Goal: Communication & Community: Participate in discussion

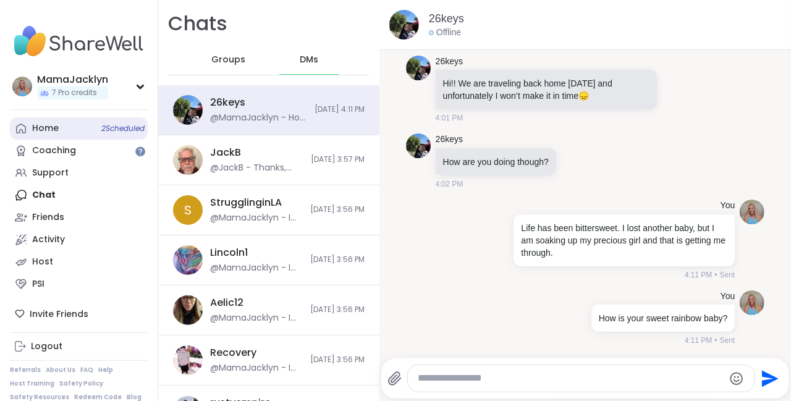
click at [61, 127] on link "Home 2 Scheduled" at bounding box center [79, 128] width 138 height 22
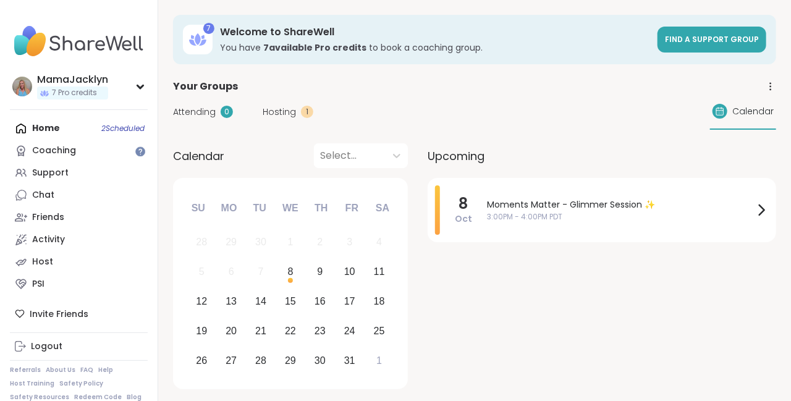
click at [281, 114] on span "Hosting" at bounding box center [279, 112] width 33 height 13
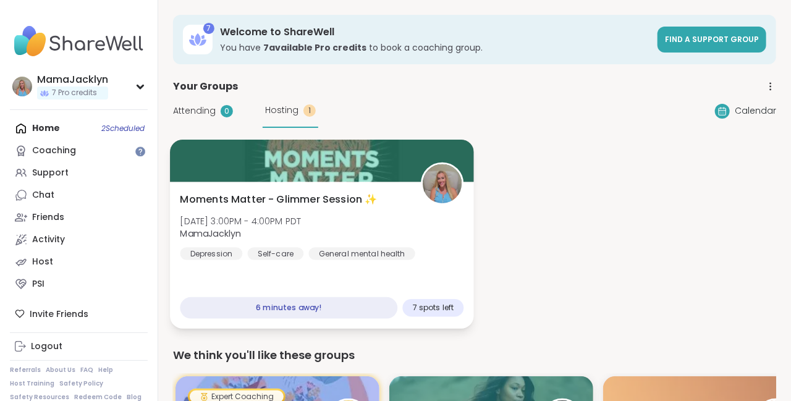
click at [375, 217] on div "Moments Matter - Glimmer Session ✨ [DATE] 3:00PM - 4:00PM PDT MamaJacklyn [MEDI…" at bounding box center [322, 226] width 284 height 68
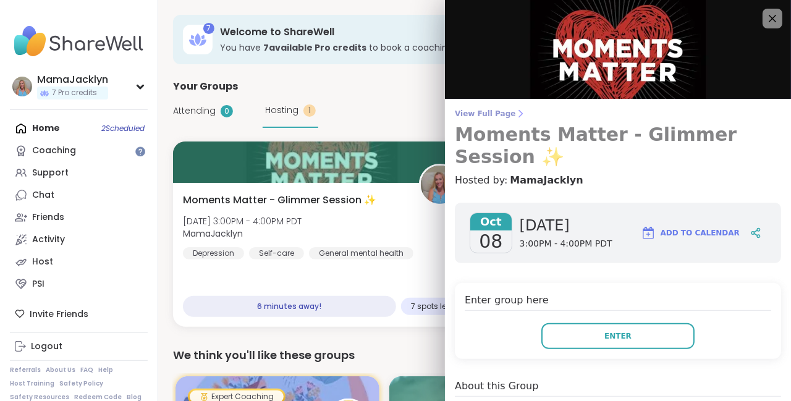
click at [501, 117] on span "View Full Page" at bounding box center [618, 114] width 326 height 10
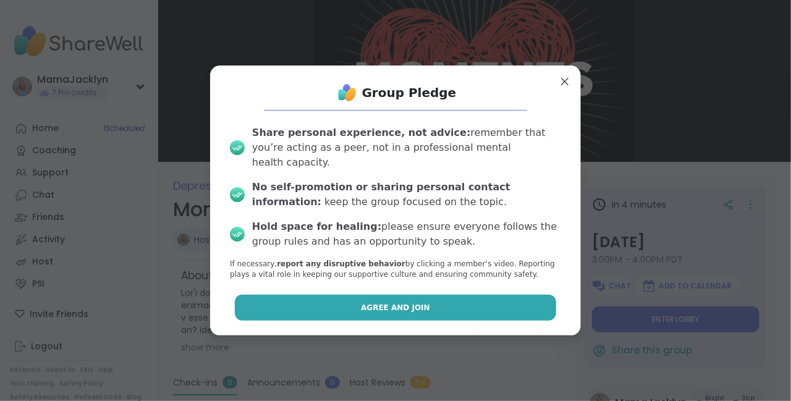
click at [378, 303] on span "Agree and Join" at bounding box center [395, 307] width 69 height 11
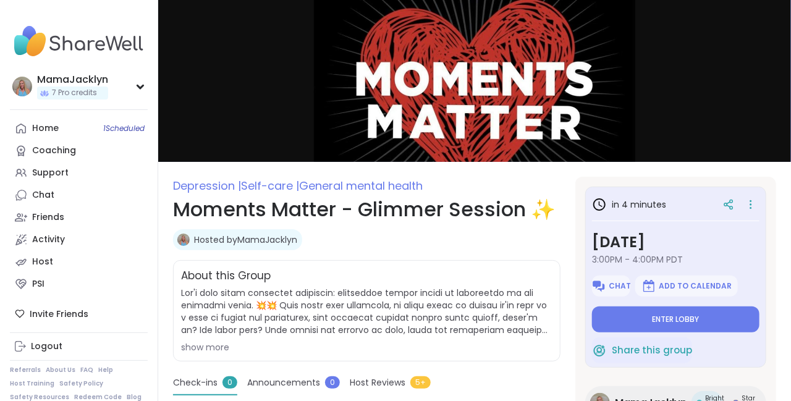
type textarea "*"
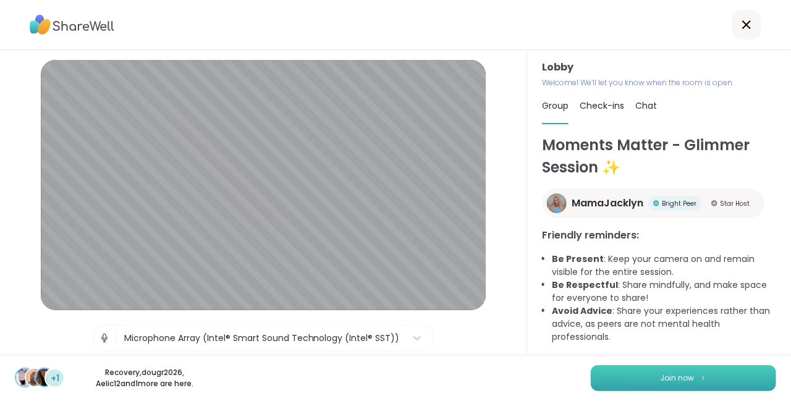
click at [720, 376] on button "Join now" at bounding box center [683, 378] width 185 height 26
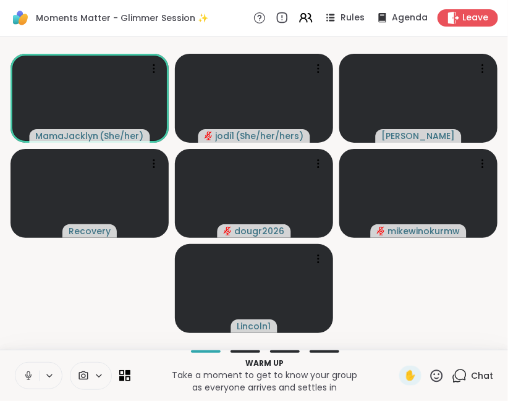
click at [467, 378] on icon at bounding box center [459, 375] width 15 height 15
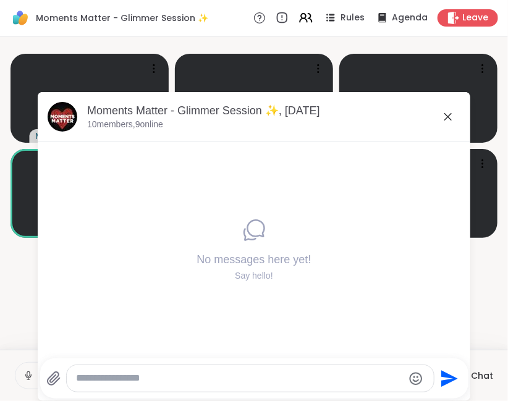
click at [449, 117] on icon at bounding box center [447, 116] width 7 height 7
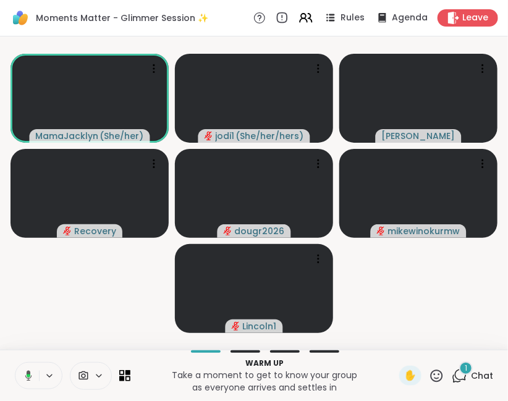
click at [461, 380] on icon at bounding box center [461, 374] width 12 height 11
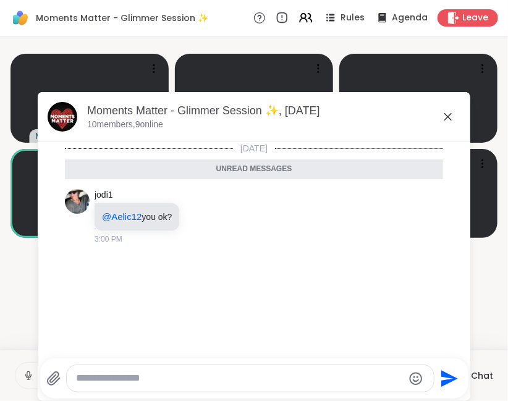
click at [448, 116] on icon at bounding box center [448, 116] width 15 height 15
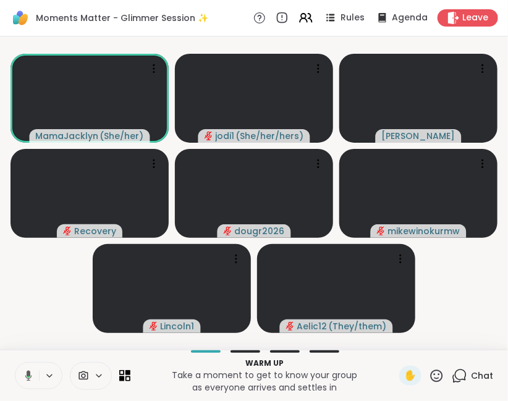
click at [461, 380] on icon at bounding box center [461, 374] width 12 height 11
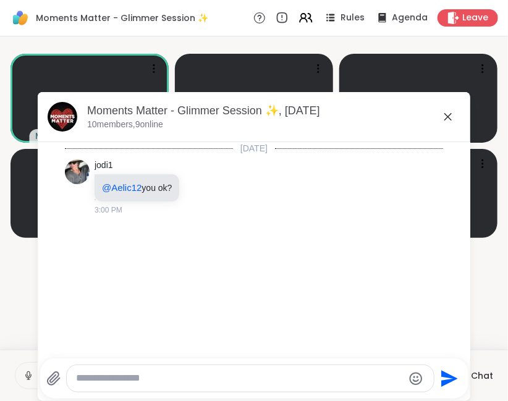
click at [452, 116] on icon at bounding box center [448, 116] width 15 height 15
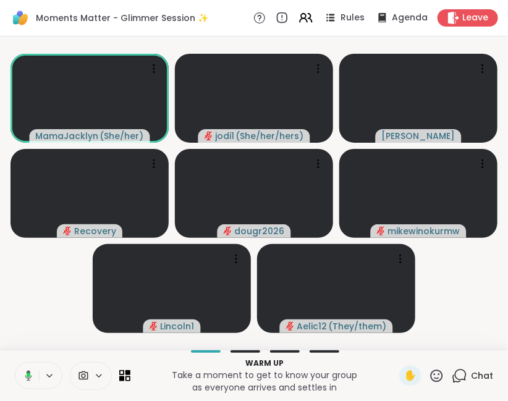
click at [464, 375] on icon at bounding box center [459, 375] width 15 height 15
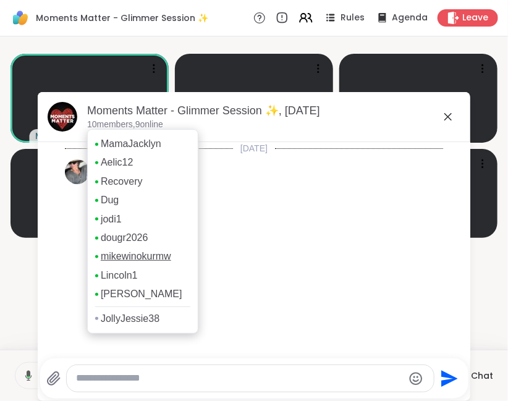
click at [165, 259] on link "mikewinokurmw" at bounding box center [136, 257] width 70 height 14
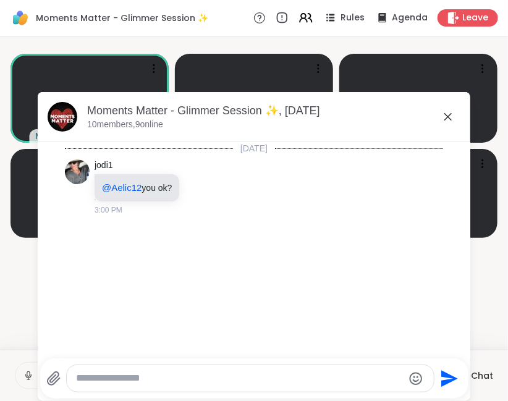
click at [450, 116] on icon at bounding box center [447, 116] width 7 height 7
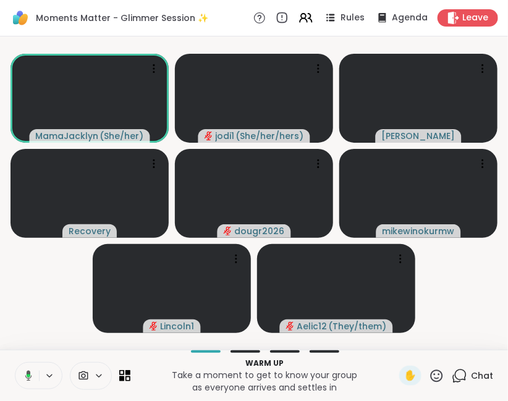
click at [460, 377] on icon at bounding box center [459, 375] width 15 height 15
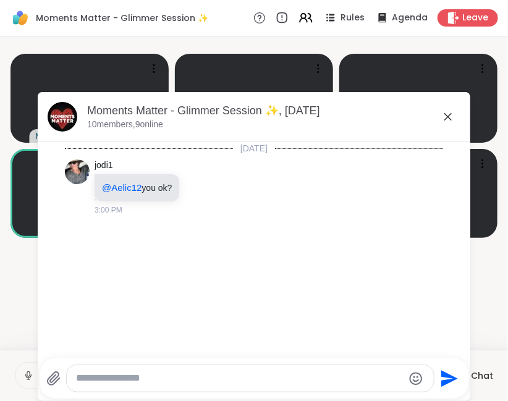
click at [446, 117] on icon at bounding box center [448, 116] width 15 height 15
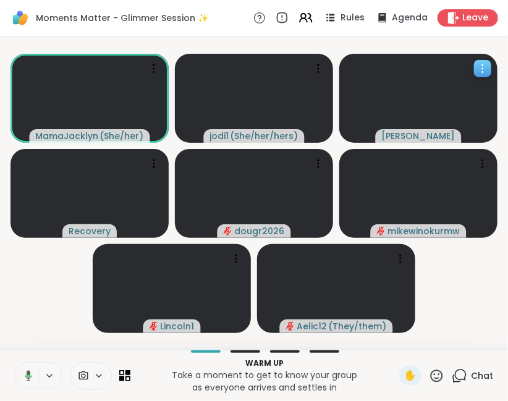
click at [486, 66] on icon at bounding box center [483, 68] width 12 height 12
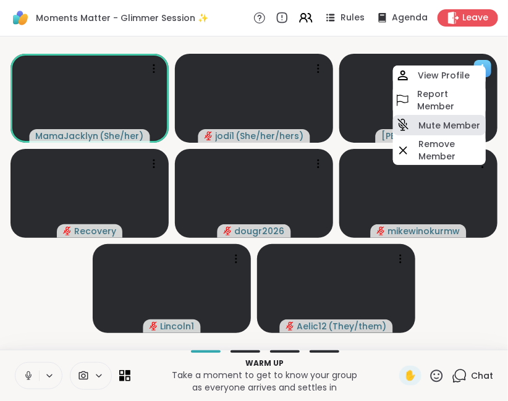
click at [437, 125] on h4 "Mute Member" at bounding box center [449, 125] width 62 height 12
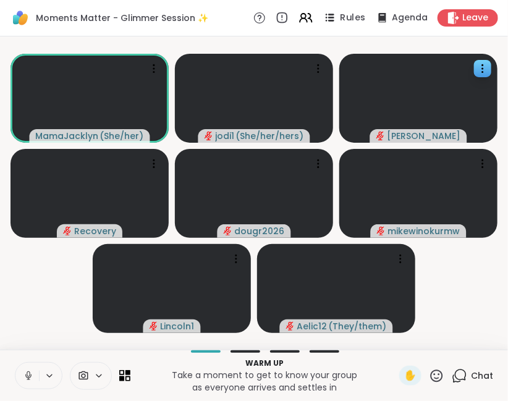
click at [346, 18] on span "Rules" at bounding box center [353, 18] width 25 height 13
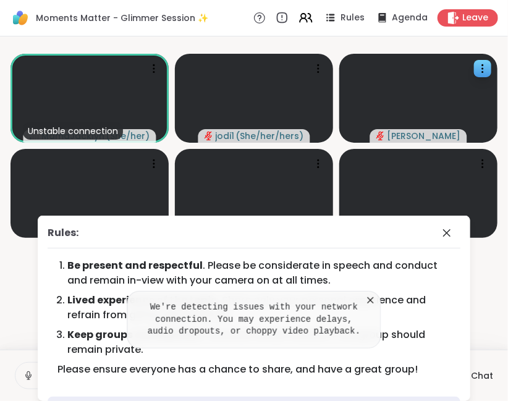
click at [372, 298] on icon at bounding box center [371, 300] width 12 height 12
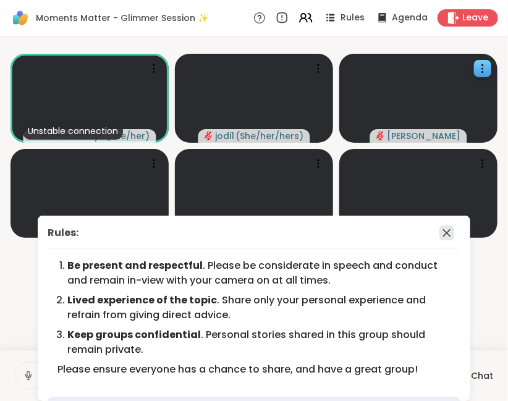
click at [448, 236] on icon at bounding box center [447, 233] width 15 height 15
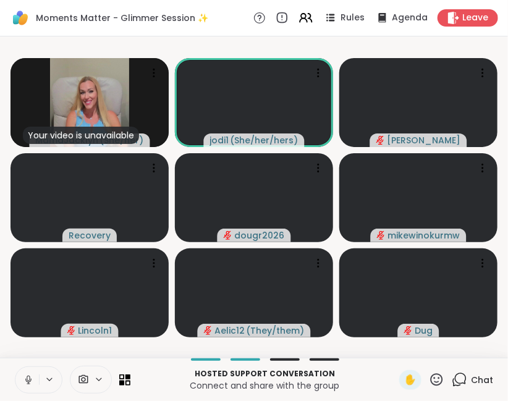
click at [85, 381] on icon at bounding box center [83, 379] width 9 height 9
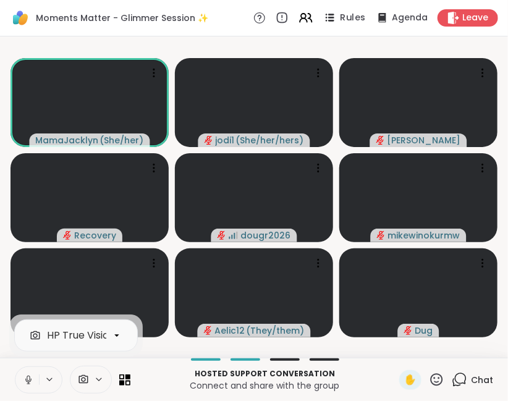
click at [352, 19] on span "Rules" at bounding box center [353, 18] width 25 height 13
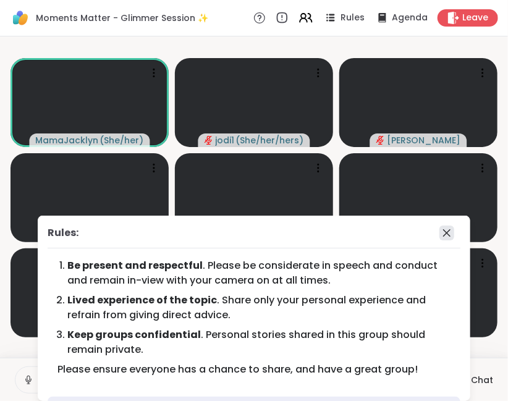
click at [447, 232] on icon at bounding box center [447, 233] width 15 height 15
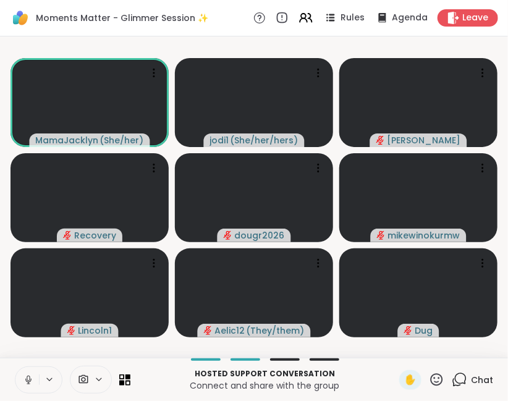
click at [28, 380] on icon at bounding box center [28, 380] width 11 height 11
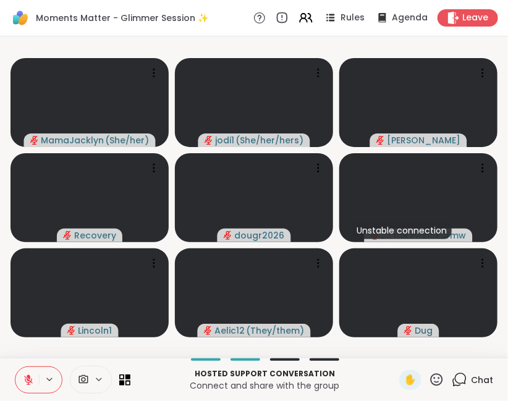
click at [28, 380] on icon at bounding box center [28, 380] width 9 height 9
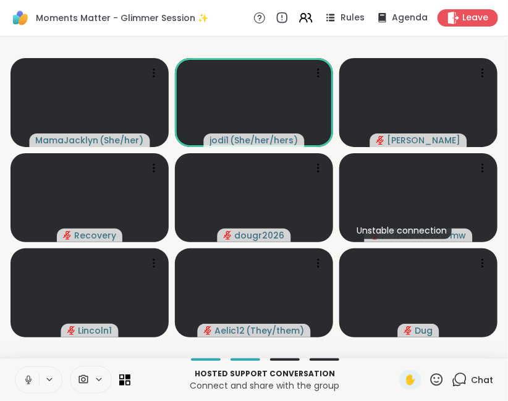
click at [28, 380] on icon at bounding box center [28, 380] width 11 height 11
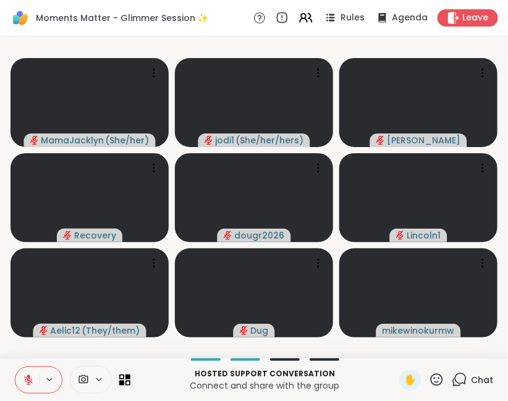
click at [26, 378] on icon at bounding box center [28, 380] width 11 height 11
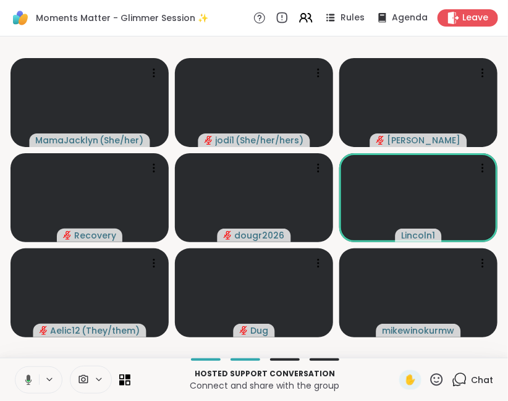
click at [27, 380] on icon at bounding box center [28, 380] width 7 height 11
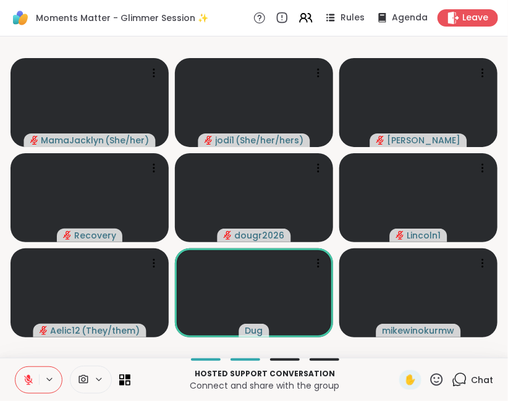
click at [28, 380] on icon at bounding box center [28, 380] width 11 height 11
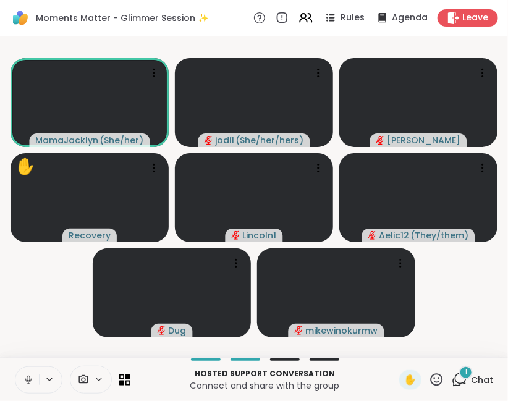
click at [28, 380] on icon at bounding box center [28, 380] width 11 height 11
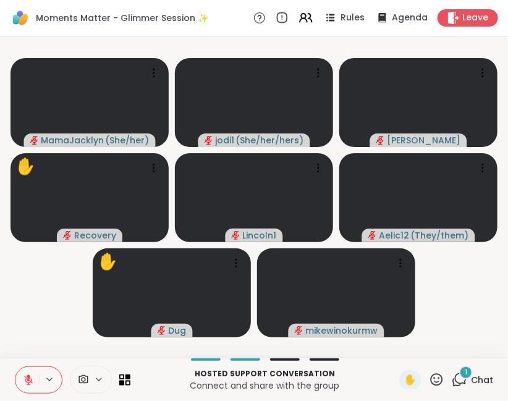
click at [28, 380] on icon at bounding box center [28, 380] width 11 height 11
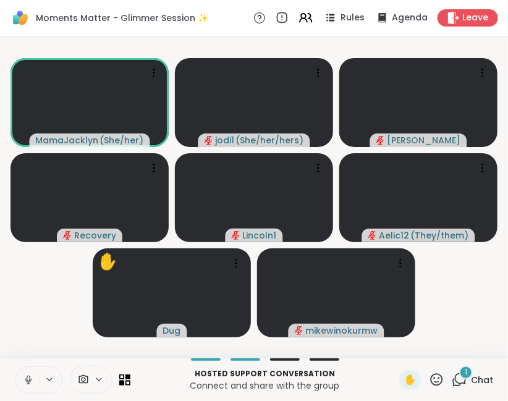
click at [29, 379] on icon at bounding box center [28, 380] width 11 height 11
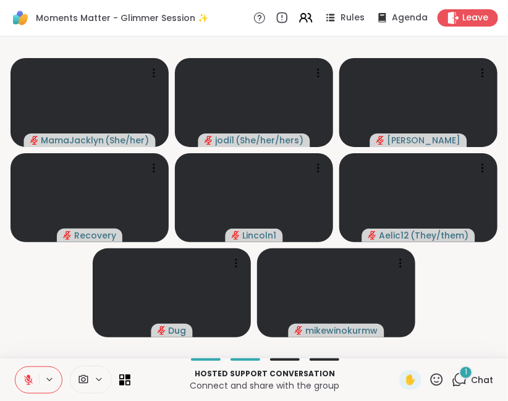
click at [30, 383] on icon at bounding box center [28, 380] width 9 height 9
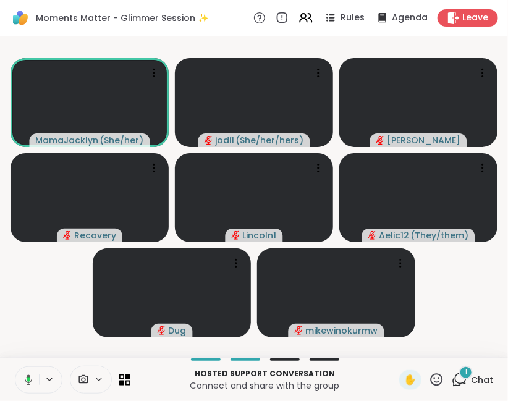
click at [28, 380] on icon at bounding box center [29, 379] width 4 height 5
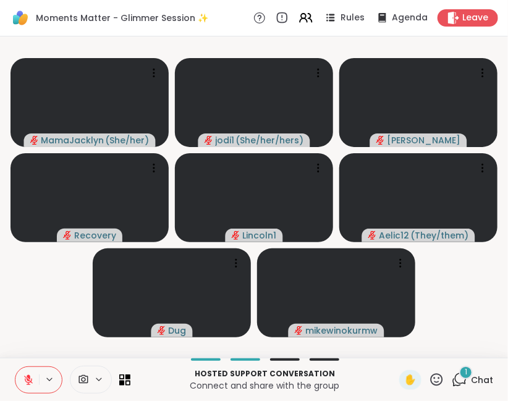
click at [30, 382] on icon at bounding box center [28, 380] width 11 height 11
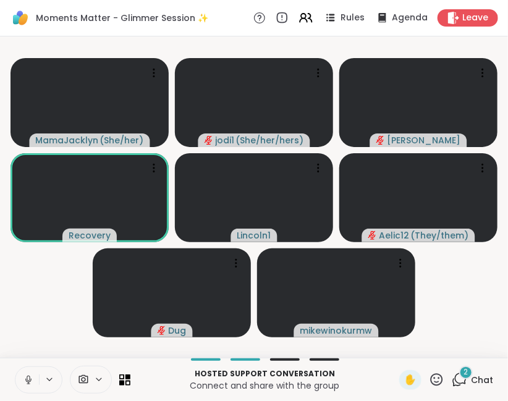
click at [30, 380] on icon at bounding box center [28, 380] width 11 height 11
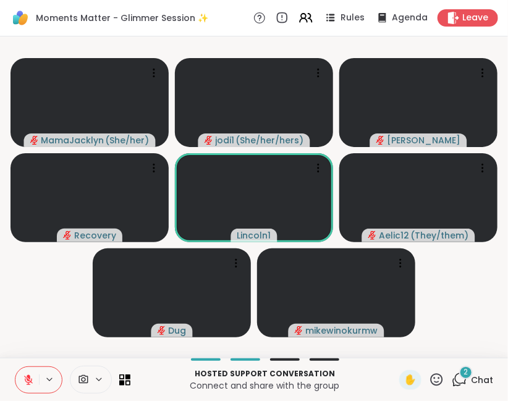
click at [462, 381] on icon at bounding box center [459, 379] width 15 height 15
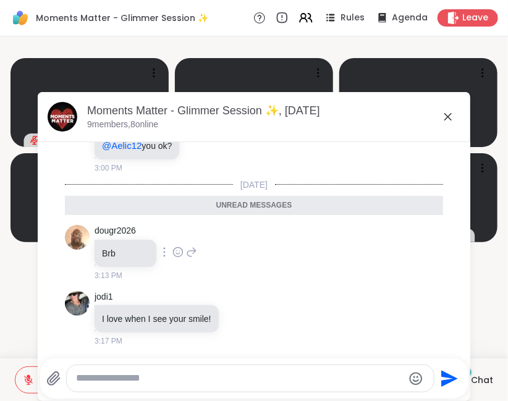
scroll to position [108, 0]
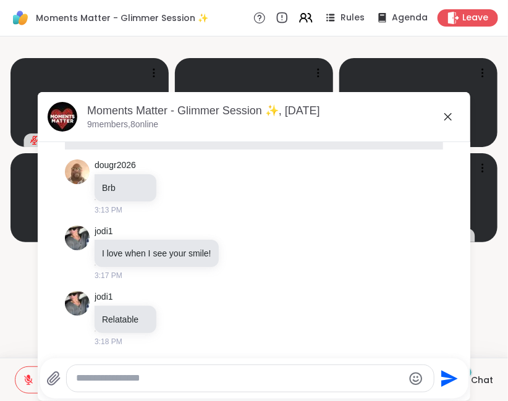
click at [449, 116] on icon at bounding box center [447, 116] width 7 height 7
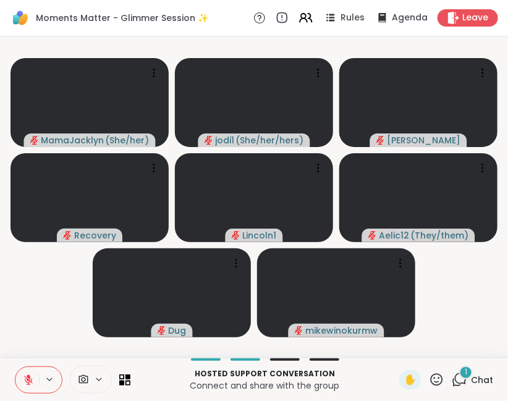
click at [28, 382] on icon at bounding box center [28, 380] width 11 height 11
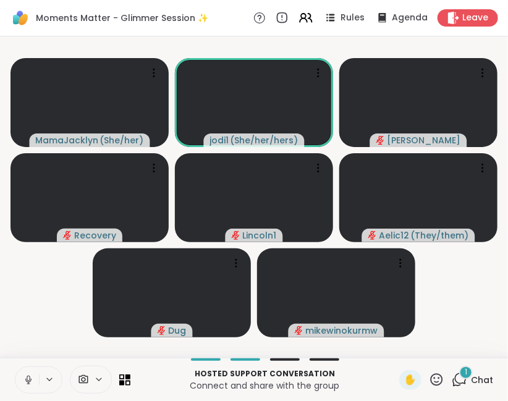
click at [27, 380] on icon at bounding box center [28, 379] width 3 height 6
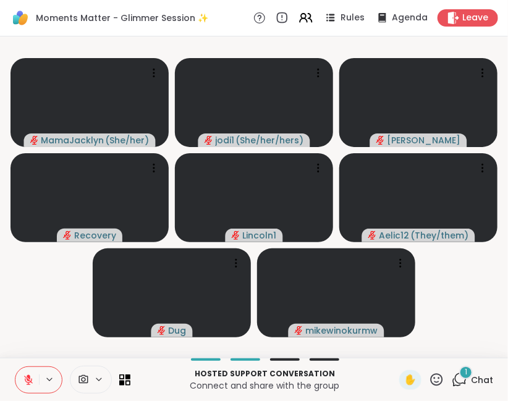
click at [27, 378] on icon at bounding box center [28, 380] width 11 height 11
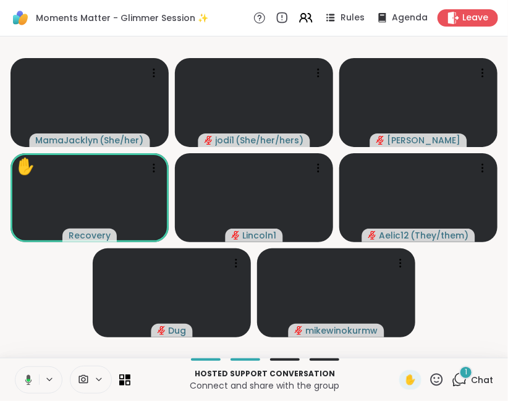
click at [28, 378] on icon at bounding box center [28, 380] width 7 height 11
click at [470, 368] on div "1" at bounding box center [466, 373] width 14 height 14
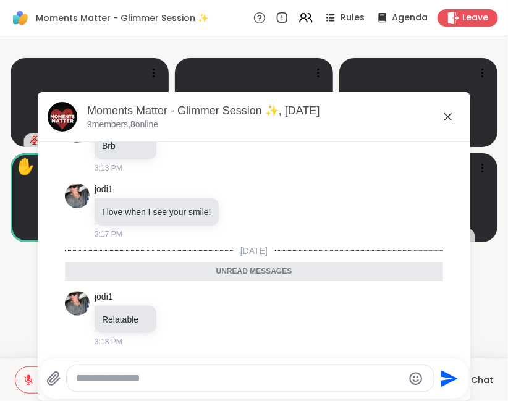
click at [448, 117] on icon at bounding box center [447, 116] width 7 height 7
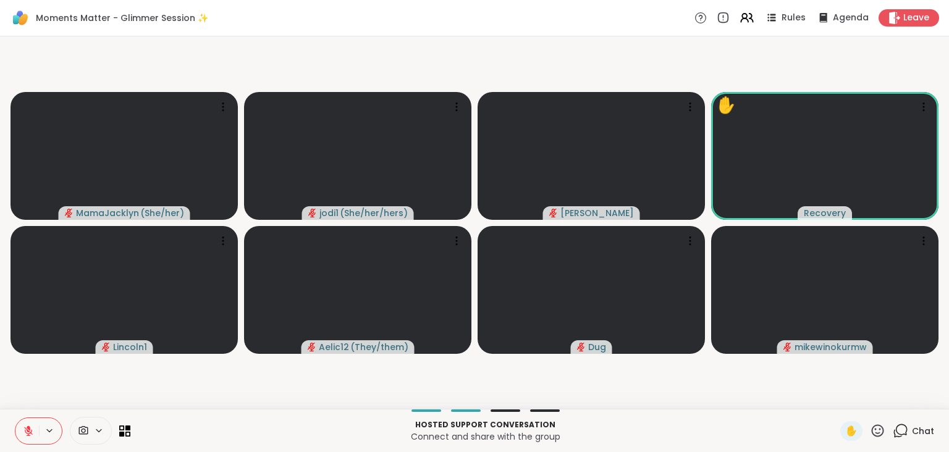
click at [27, 401] on icon at bounding box center [28, 431] width 11 height 11
click at [28, 401] on icon at bounding box center [28, 430] width 3 height 6
click at [28, 401] on icon at bounding box center [28, 431] width 11 height 11
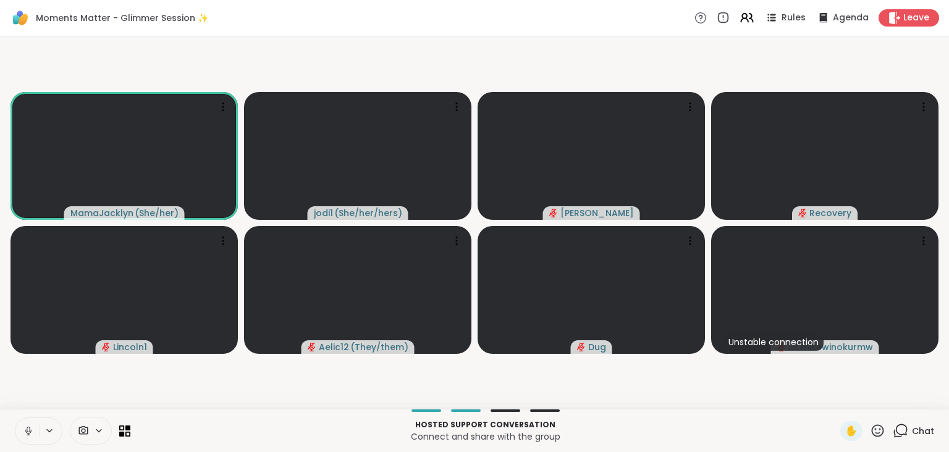
click at [30, 401] on icon at bounding box center [28, 430] width 3 height 6
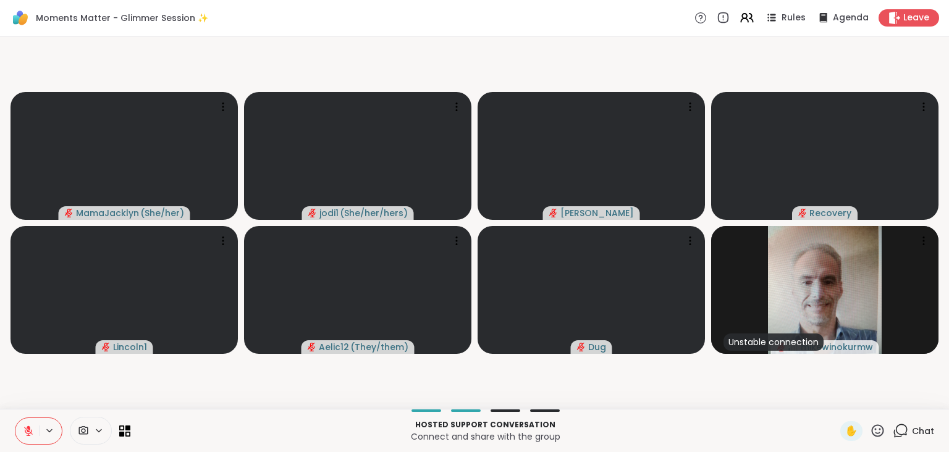
click at [28, 401] on icon at bounding box center [28, 431] width 11 height 11
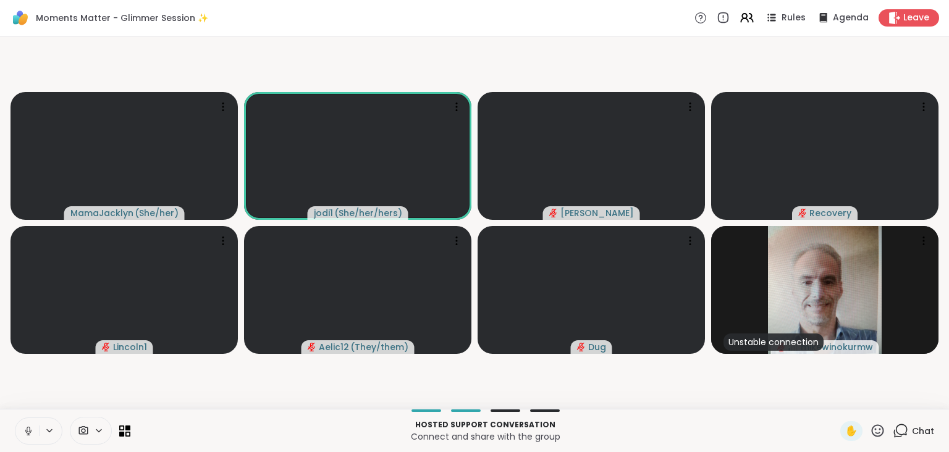
click at [28, 401] on icon at bounding box center [28, 432] width 6 height 4
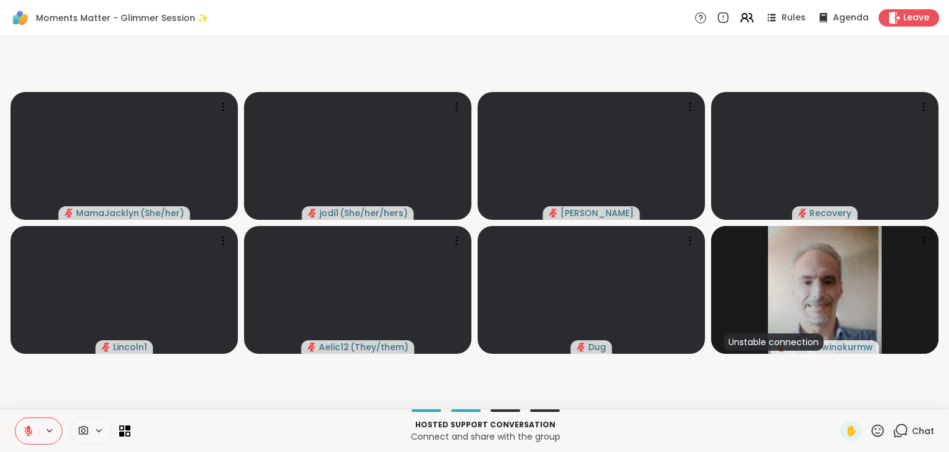
click at [30, 401] on icon at bounding box center [28, 431] width 11 height 11
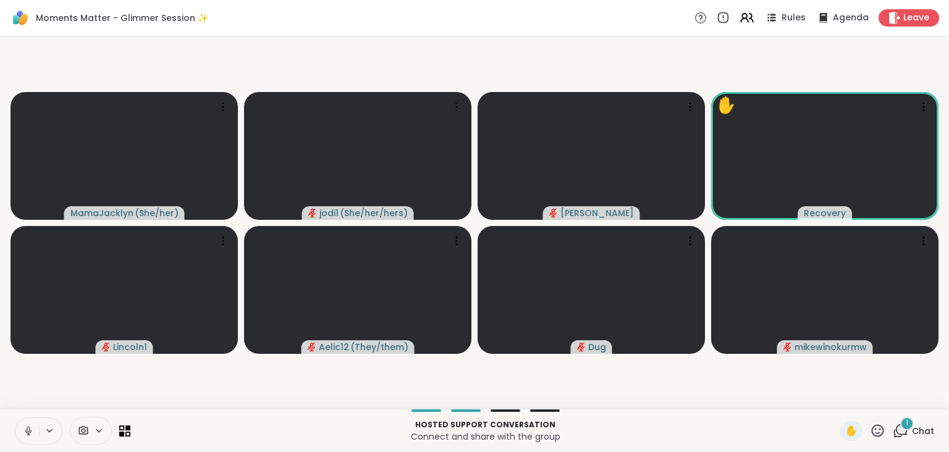
click at [28, 401] on icon at bounding box center [28, 431] width 11 height 11
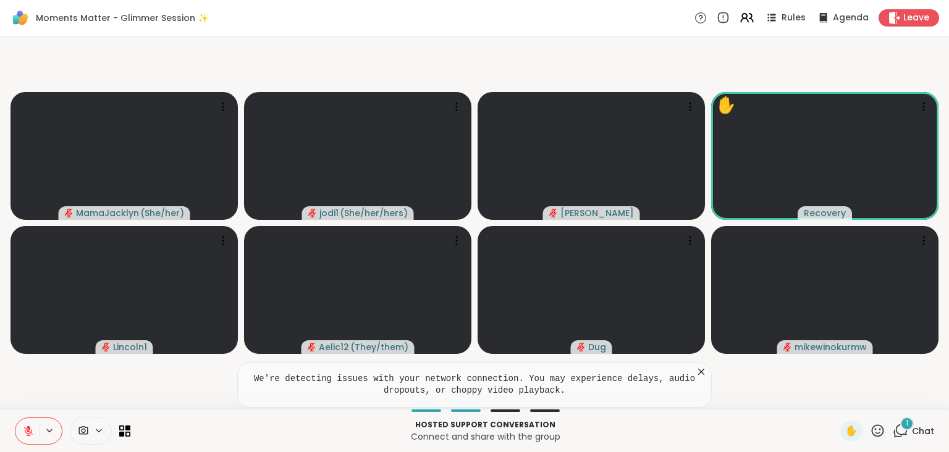
click at [791, 401] on div "1" at bounding box center [908, 424] width 14 height 14
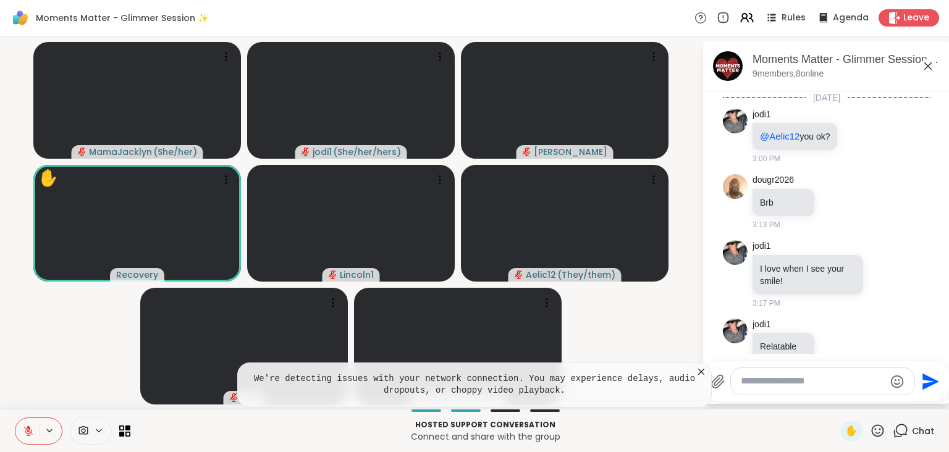
scroll to position [144, 0]
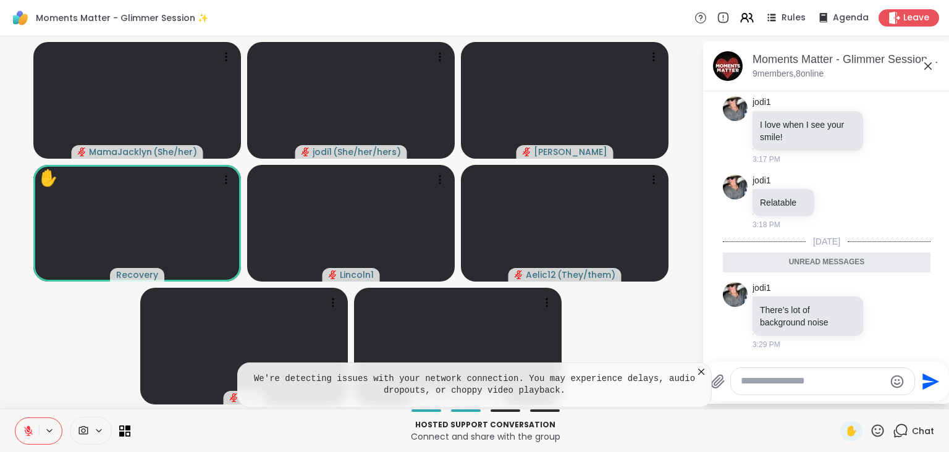
click at [701, 372] on icon at bounding box center [702, 372] width 6 height 6
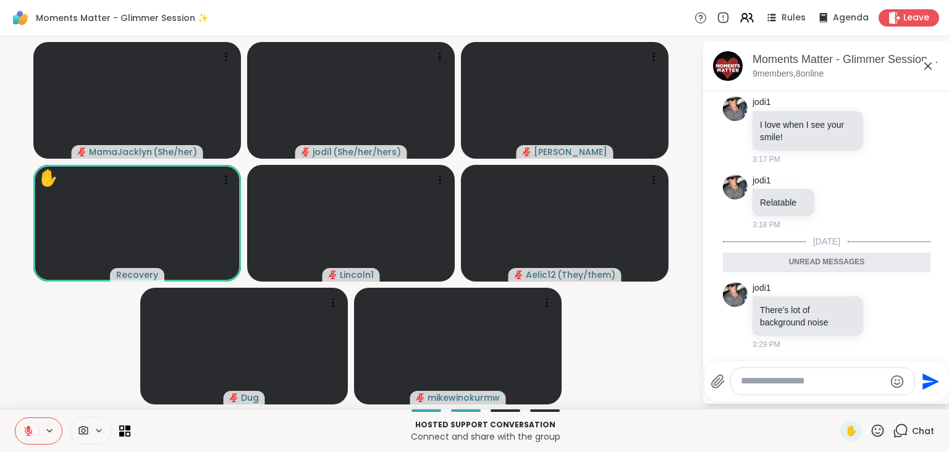
click at [673, 349] on video-player-container "MamaJacklyn ( She/her ) jodi1 ( She/her/hers ) Cyndy ✋ Recovery Lincoln1 Aelic1…" at bounding box center [350, 222] width 687 height 363
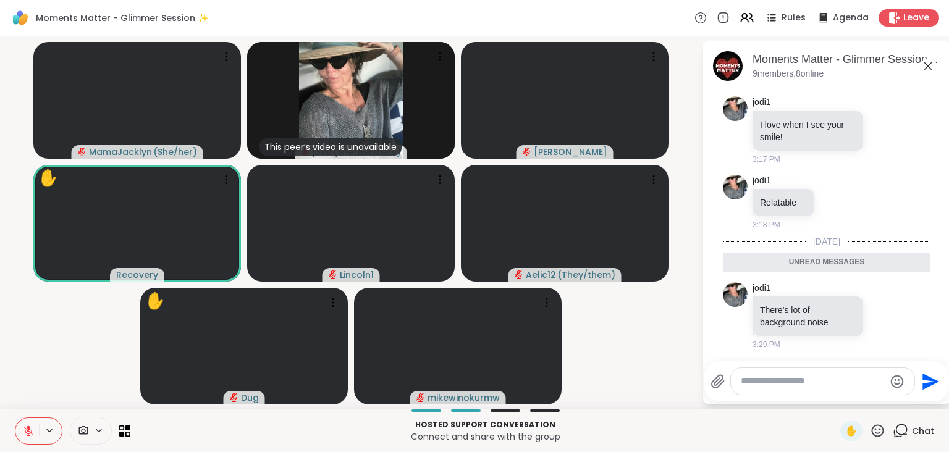
click at [28, 401] on icon at bounding box center [28, 431] width 9 height 9
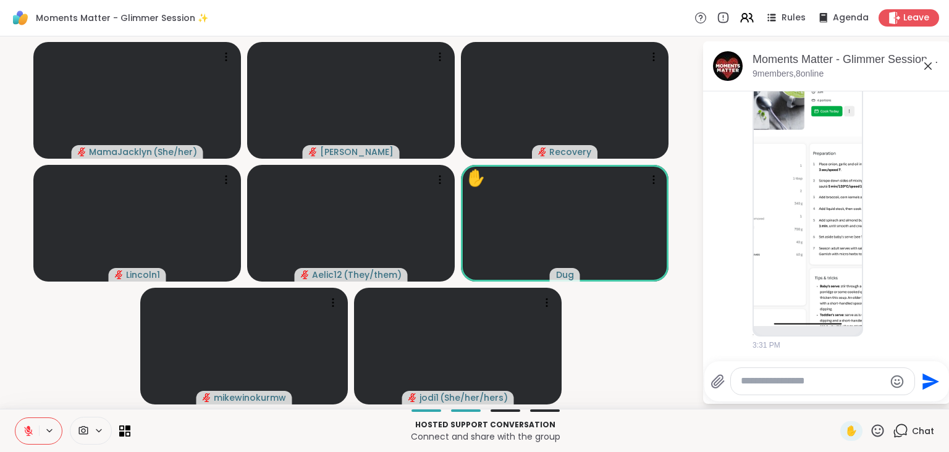
scroll to position [537, 0]
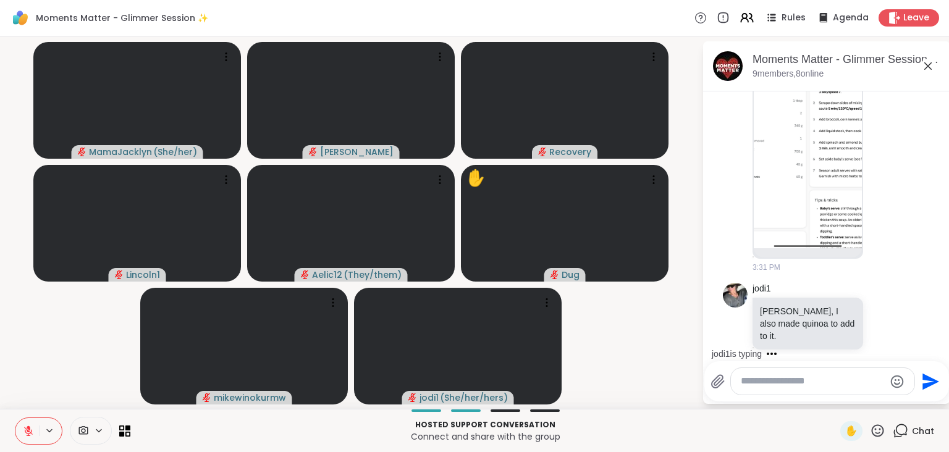
click at [28, 401] on icon at bounding box center [29, 428] width 4 height 5
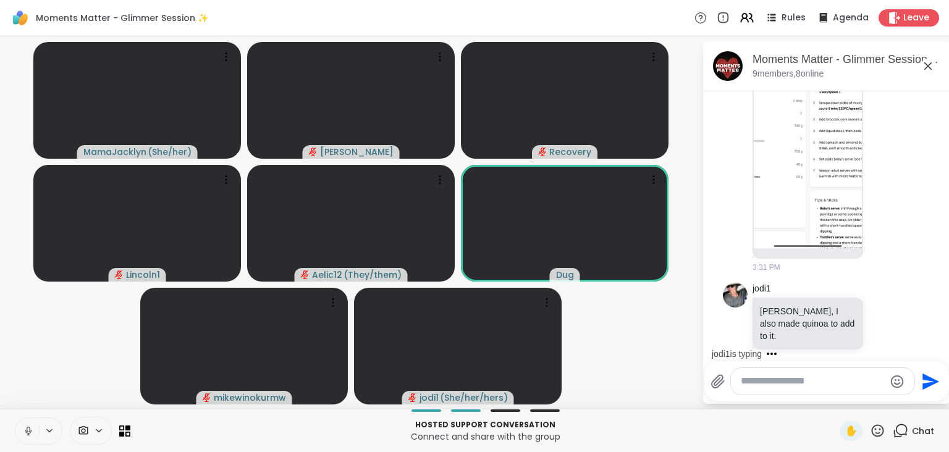
click at [27, 401] on icon at bounding box center [28, 431] width 11 height 11
click at [27, 401] on icon at bounding box center [28, 431] width 9 height 9
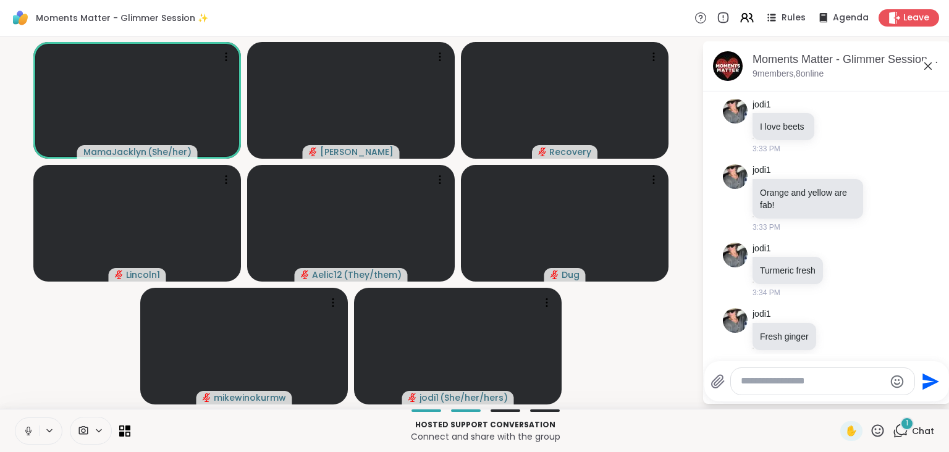
scroll to position [980, 0]
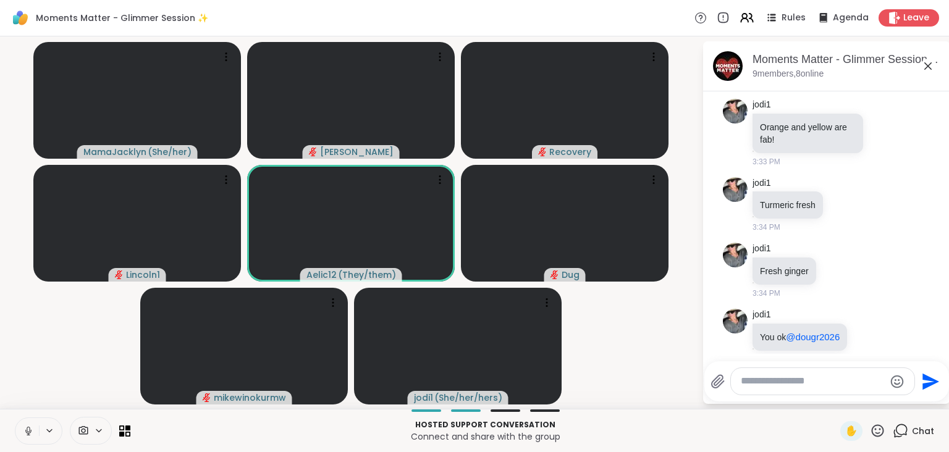
click at [28, 401] on icon at bounding box center [28, 431] width 11 height 11
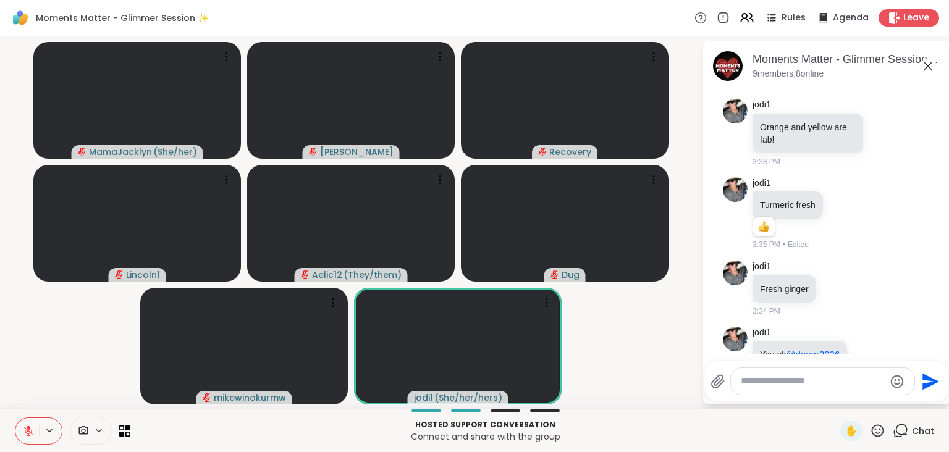
click at [28, 401] on icon at bounding box center [28, 431] width 11 height 11
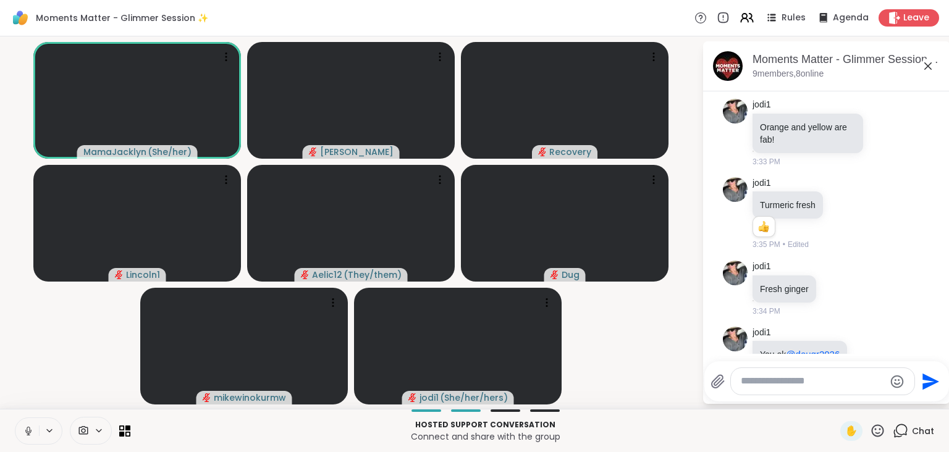
click at [27, 401] on icon at bounding box center [28, 431] width 11 height 11
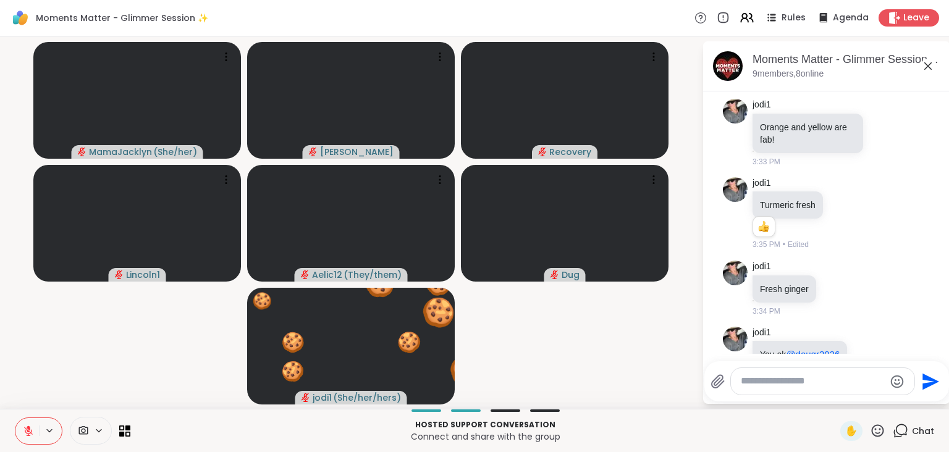
click at [28, 401] on icon at bounding box center [28, 431] width 9 height 9
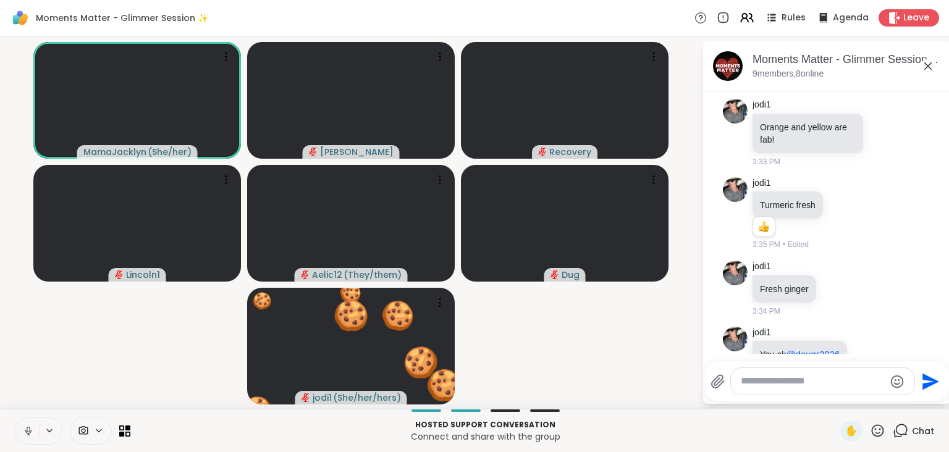
click at [791, 401] on icon at bounding box center [877, 430] width 15 height 15
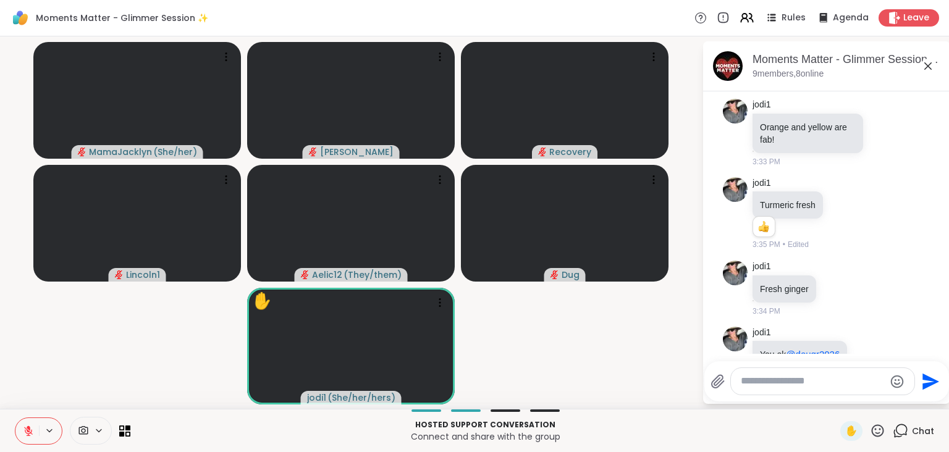
click at [780, 47] on div "Moments Matter - Glimmer Session ✨, Oct 08 9 members, 8 online" at bounding box center [826, 66] width 247 height 50
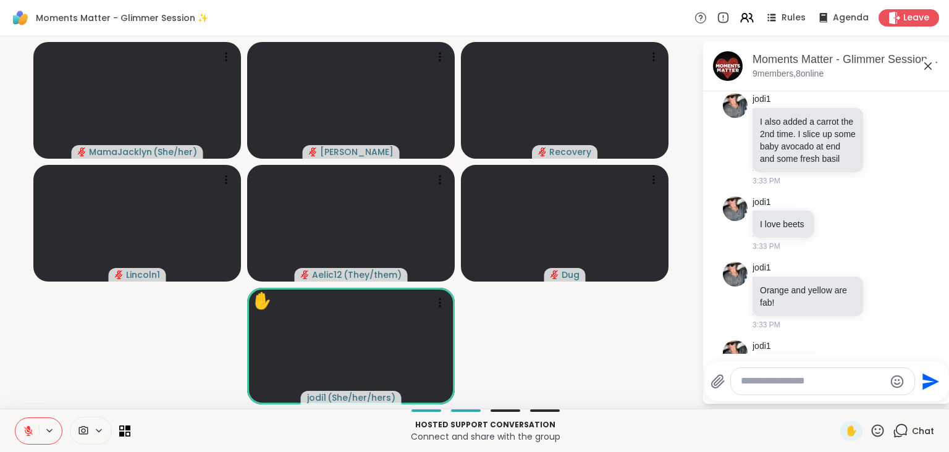
scroll to position [998, 0]
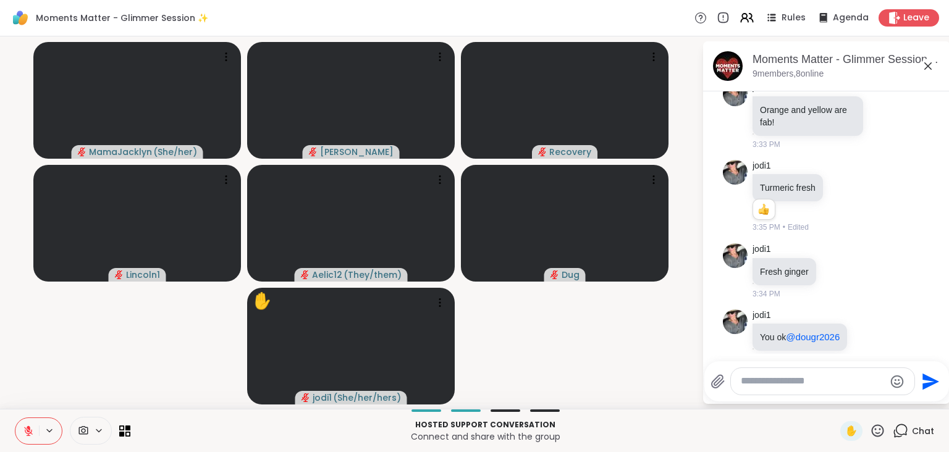
click at [28, 401] on icon at bounding box center [28, 431] width 9 height 9
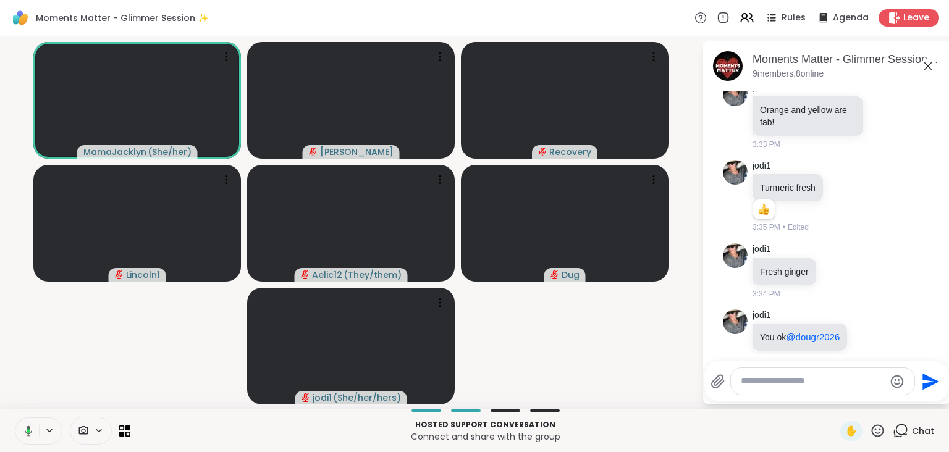
click at [29, 401] on icon at bounding box center [29, 432] width 4 height 4
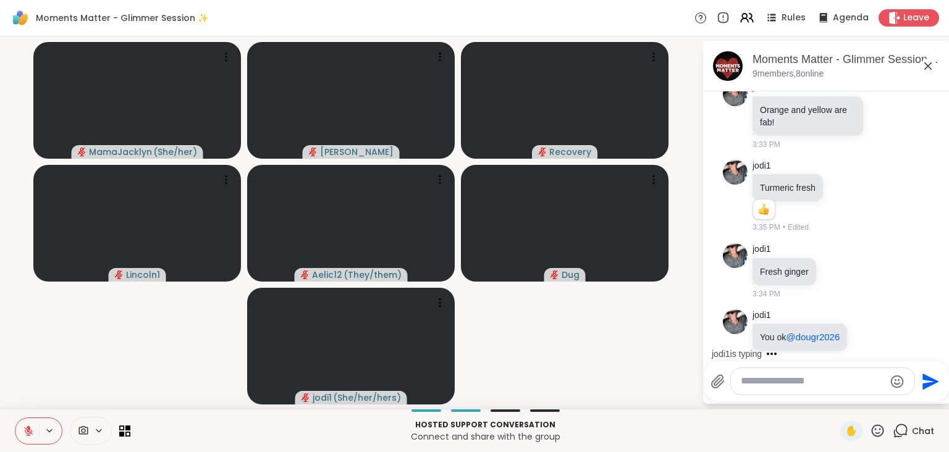
click at [28, 401] on icon at bounding box center [28, 431] width 9 height 9
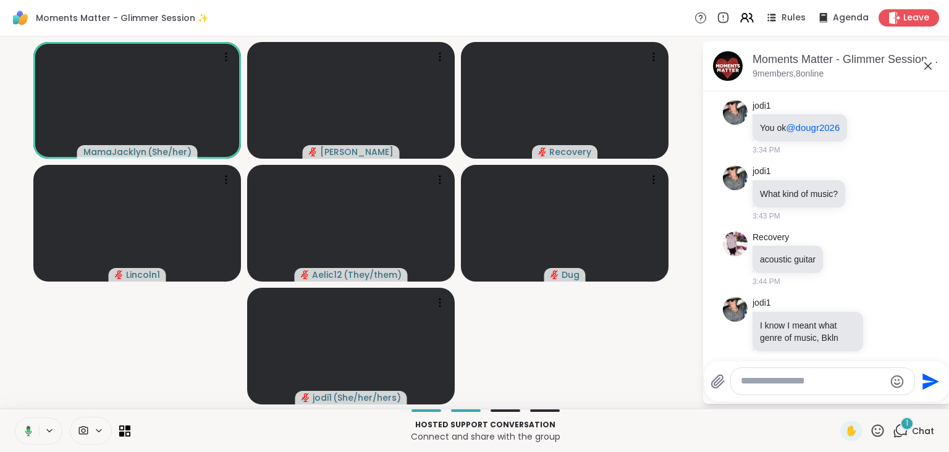
scroll to position [1285, 0]
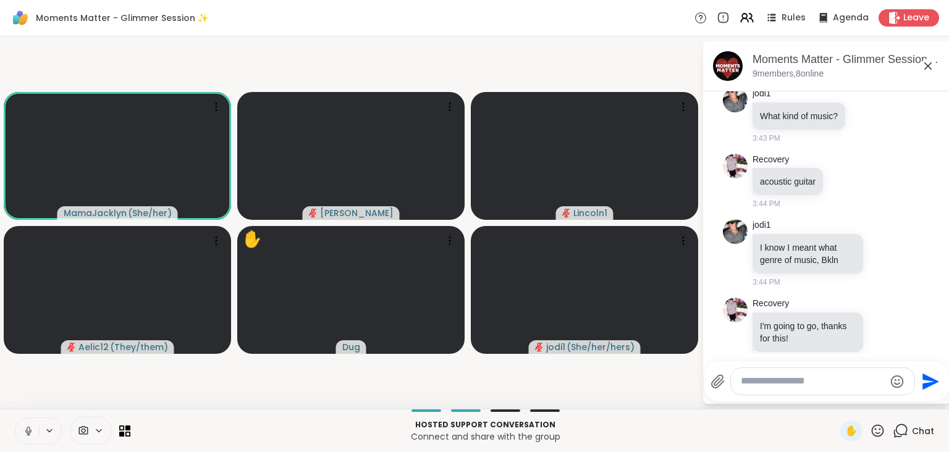
click at [28, 401] on icon at bounding box center [28, 431] width 11 height 11
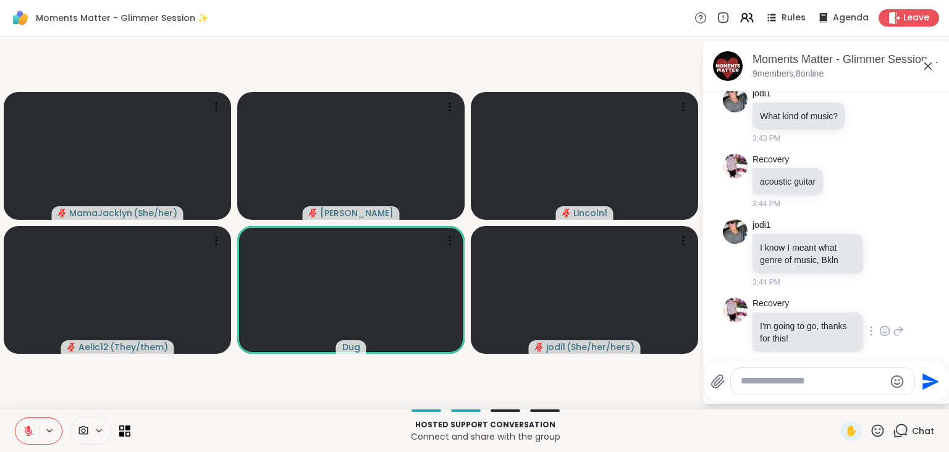
click at [791, 325] on icon at bounding box center [885, 331] width 11 height 12
click at [791, 299] on button "Select Reaction: Heart" at bounding box center [787, 311] width 25 height 25
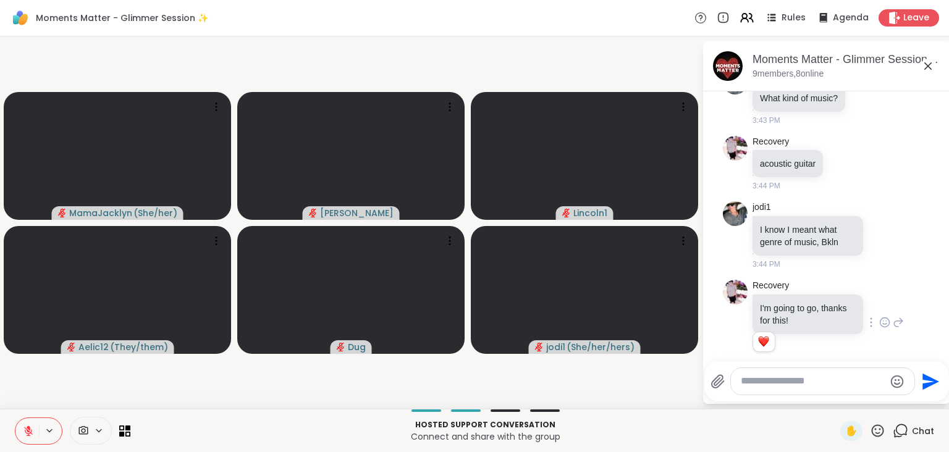
click at [22, 401] on button at bounding box center [26, 431] width 23 height 26
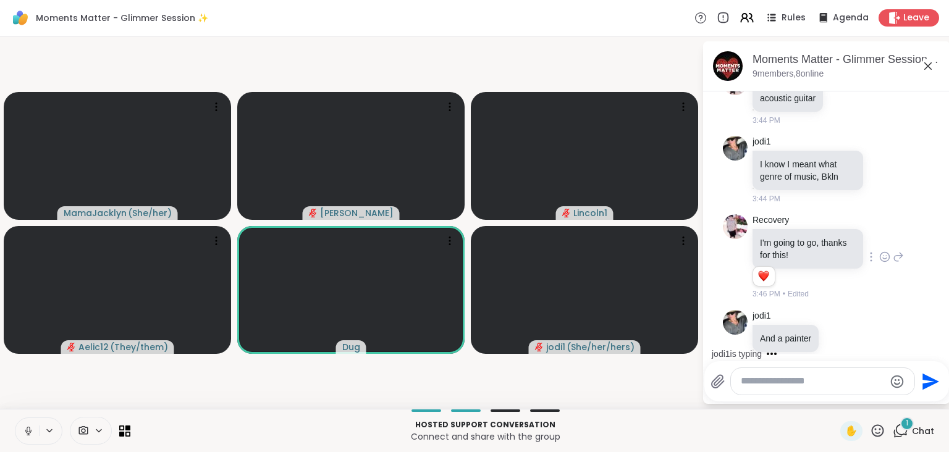
scroll to position [1434, 0]
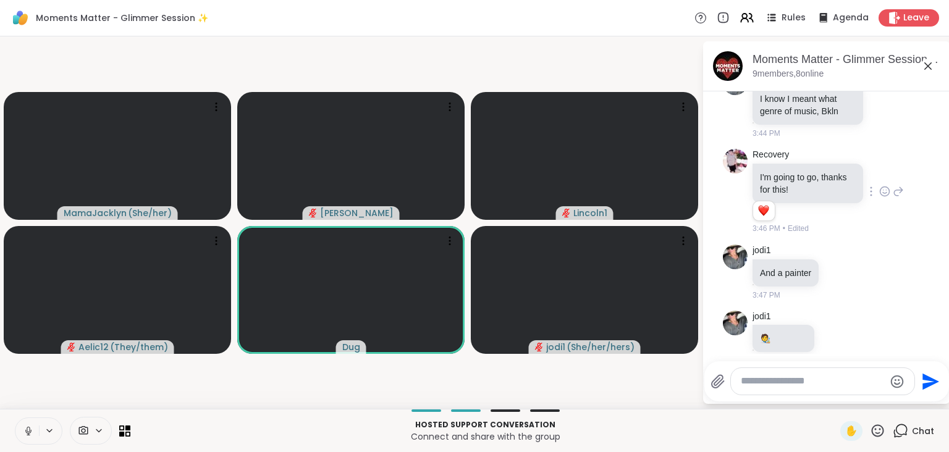
click at [28, 401] on icon at bounding box center [28, 431] width 11 height 11
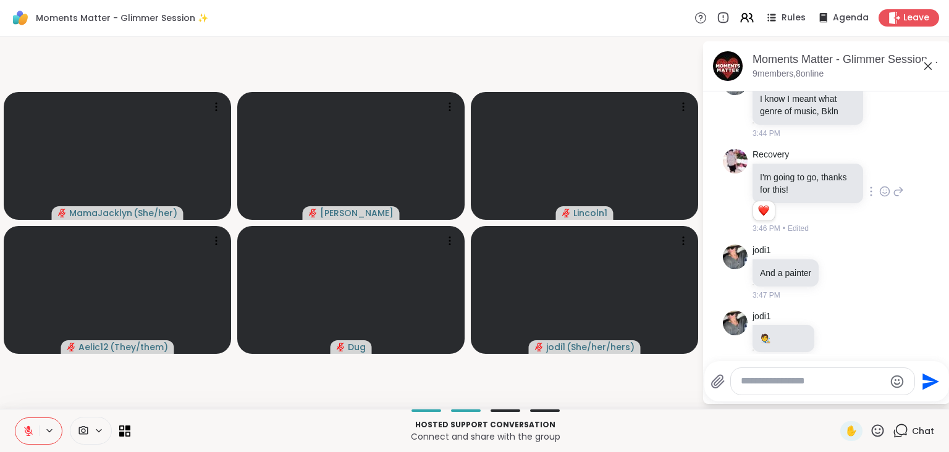
click at [28, 401] on icon at bounding box center [28, 431] width 11 height 11
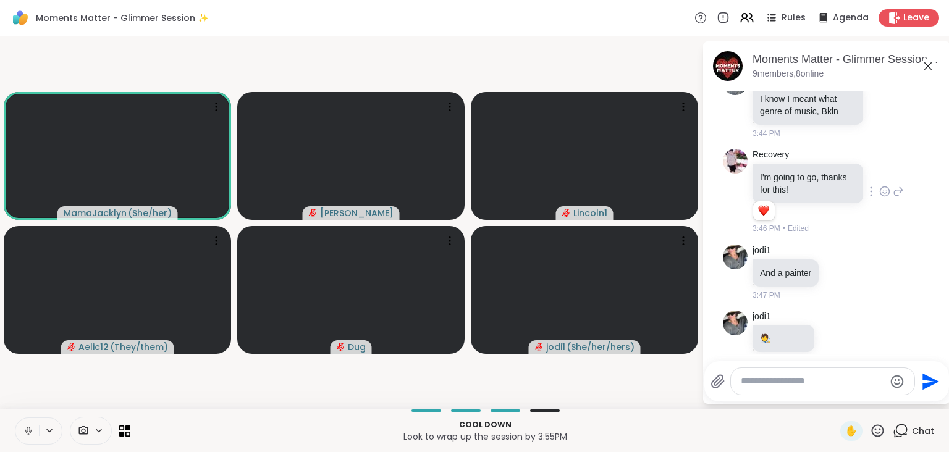
click at [27, 401] on icon at bounding box center [28, 431] width 11 height 11
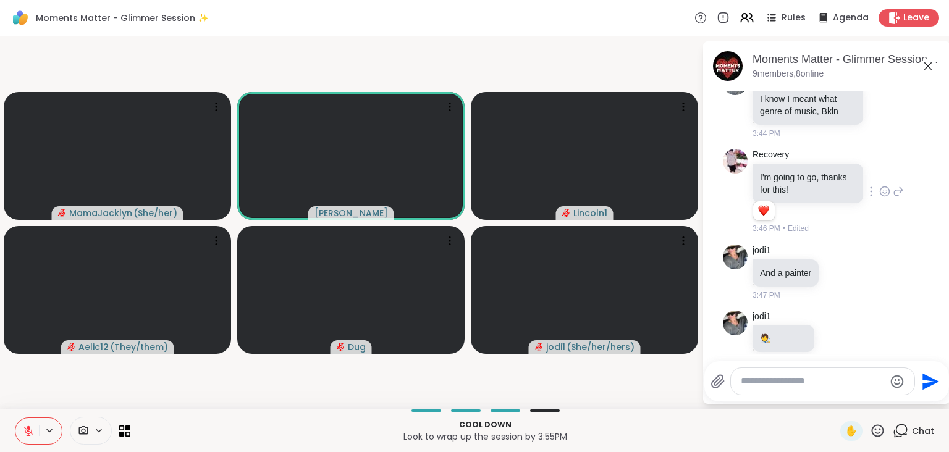
click at [27, 401] on icon at bounding box center [28, 431] width 9 height 9
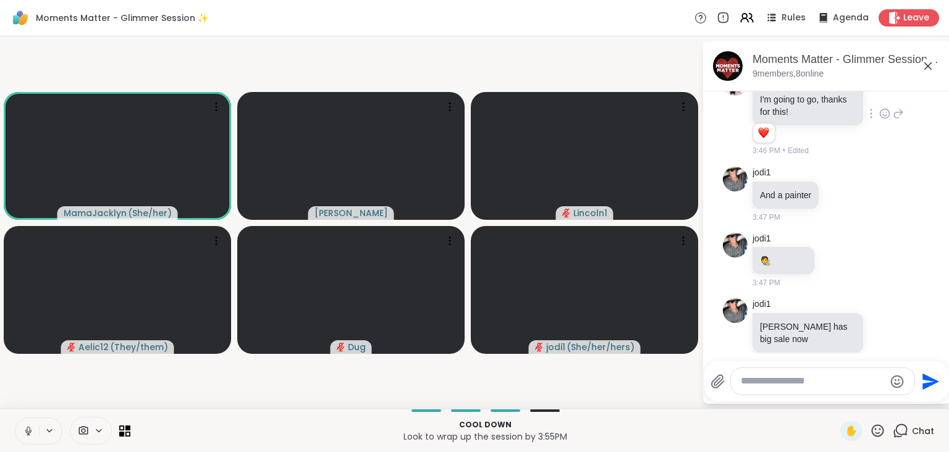
click at [28, 401] on icon at bounding box center [28, 430] width 3 height 6
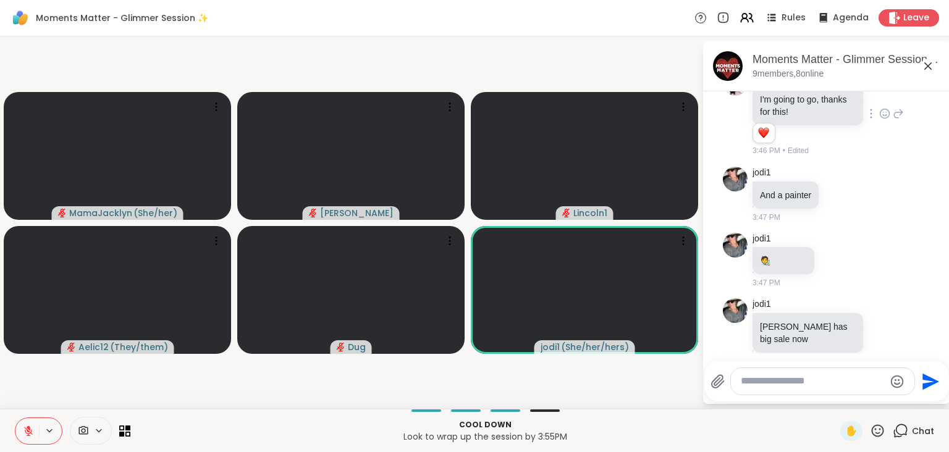
click at [780, 380] on textarea "Type your message" at bounding box center [813, 381] width 144 height 13
type textarea "**********"
click at [791, 383] on icon "Send" at bounding box center [933, 381] width 17 height 17
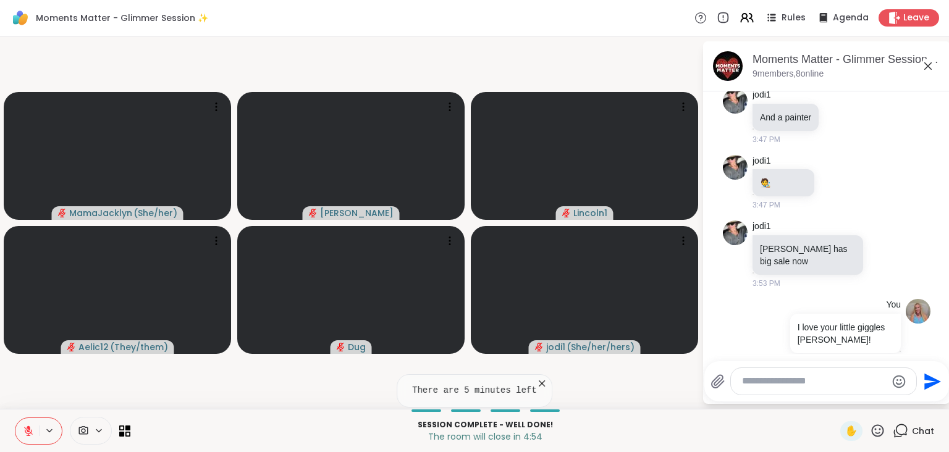
click at [28, 401] on icon at bounding box center [28, 431] width 9 height 9
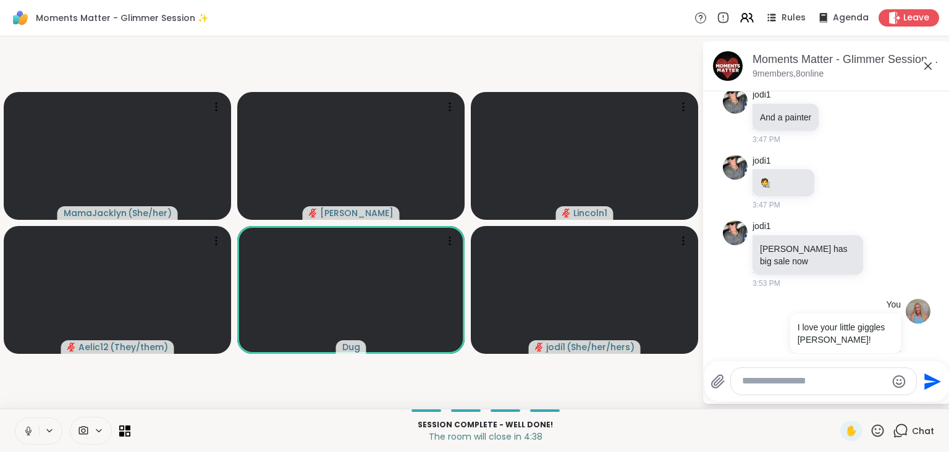
click at [28, 401] on icon at bounding box center [28, 431] width 11 height 11
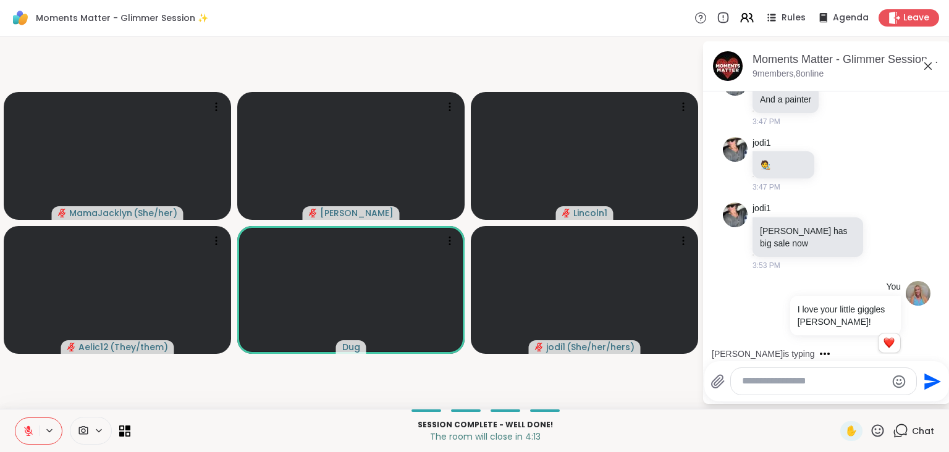
scroll to position [1686, 0]
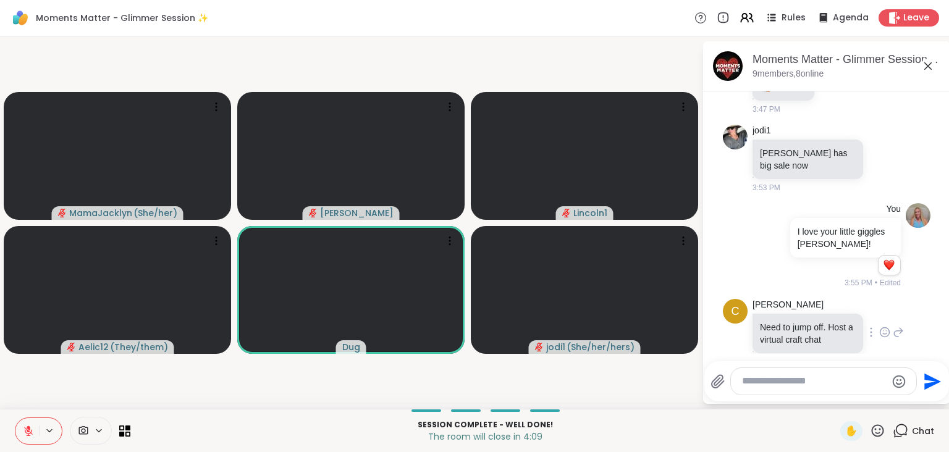
click at [791, 326] on icon at bounding box center [885, 332] width 11 height 12
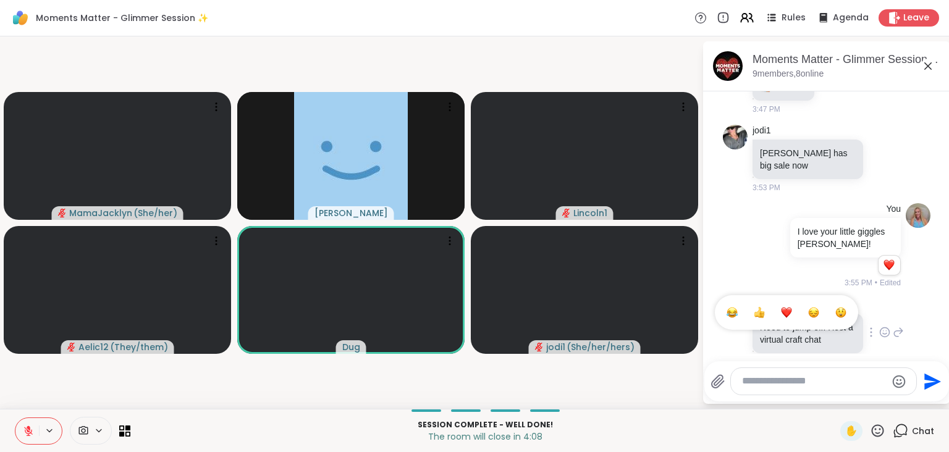
click at [789, 307] on div "Select Reaction: Heart" at bounding box center [786, 312] width 11 height 11
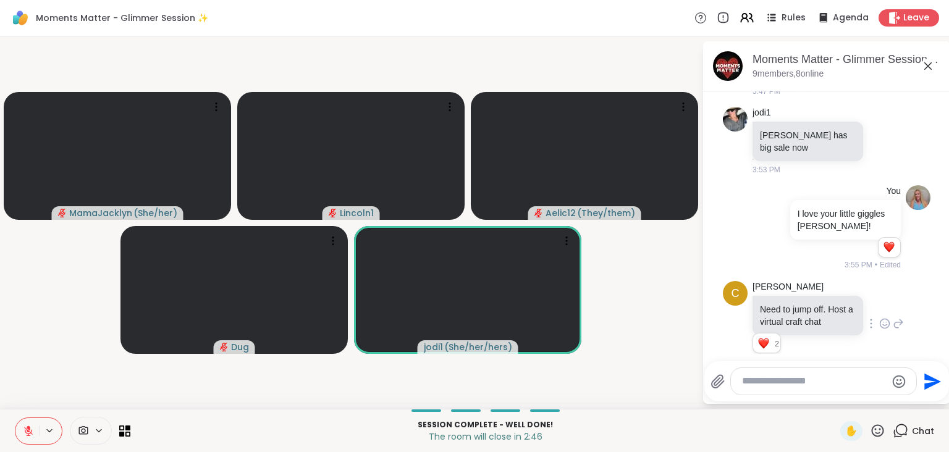
click at [28, 401] on icon at bounding box center [28, 431] width 9 height 9
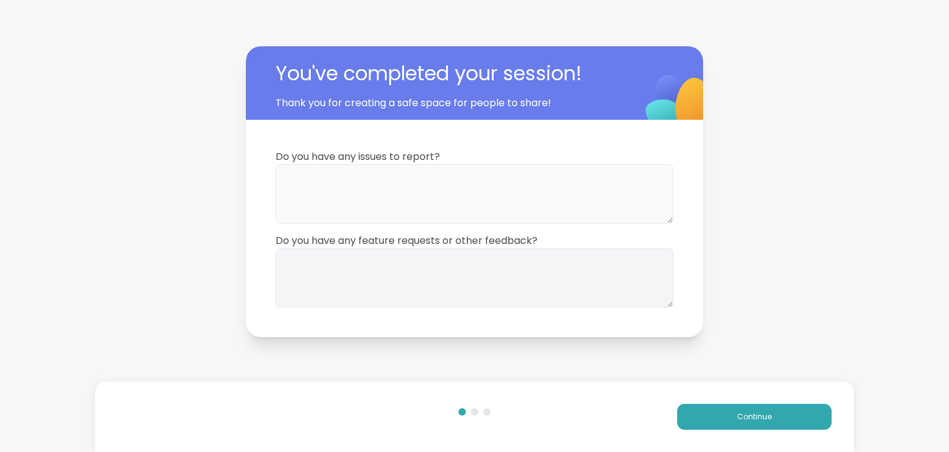
click at [352, 184] on textarea at bounding box center [475, 193] width 398 height 59
type textarea "**"
click at [702, 401] on button "Continue" at bounding box center [754, 417] width 155 height 26
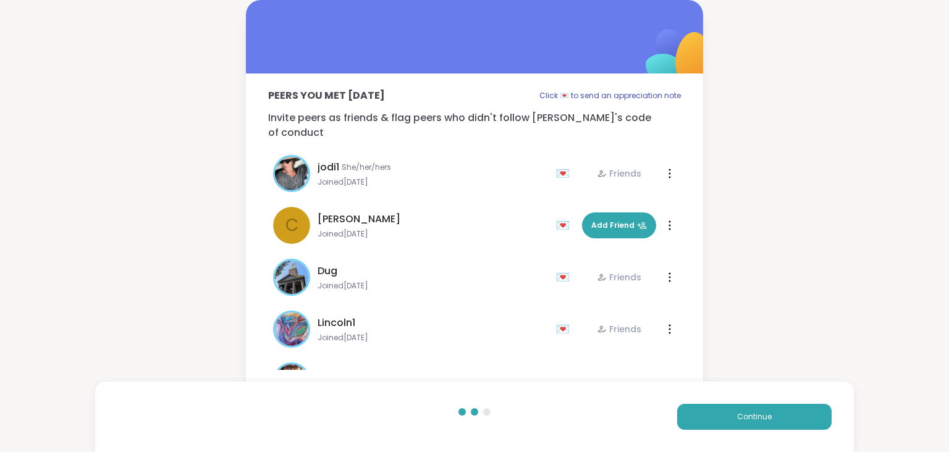
click at [559, 268] on div "💌" at bounding box center [565, 278] width 19 height 20
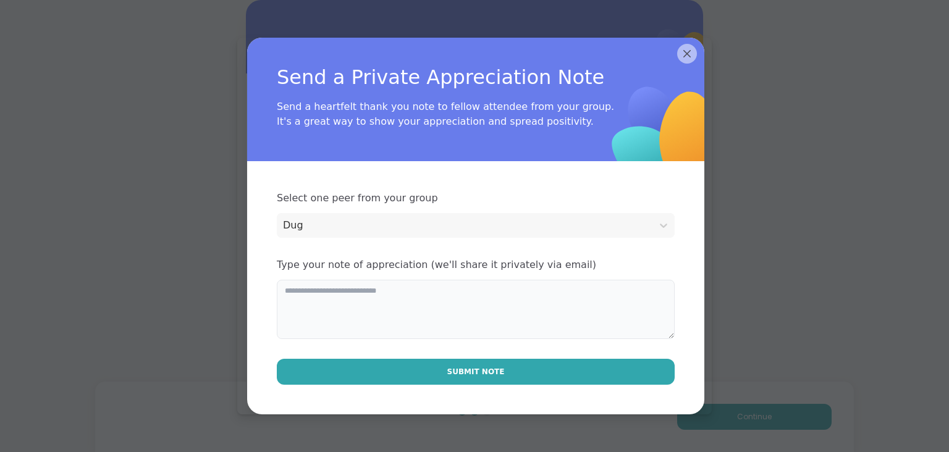
click at [316, 312] on textarea at bounding box center [476, 309] width 398 height 59
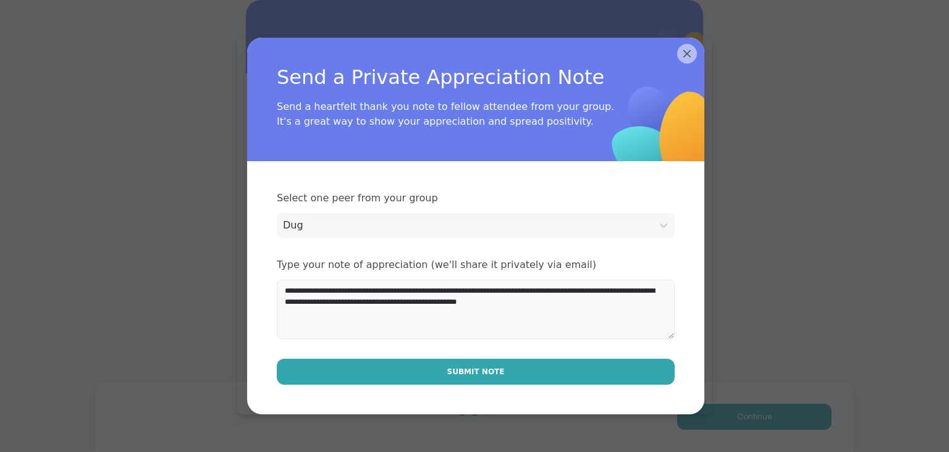
click at [282, 302] on textarea "**********" at bounding box center [476, 309] width 398 height 59
click at [361, 304] on textarea "**********" at bounding box center [476, 309] width 398 height 59
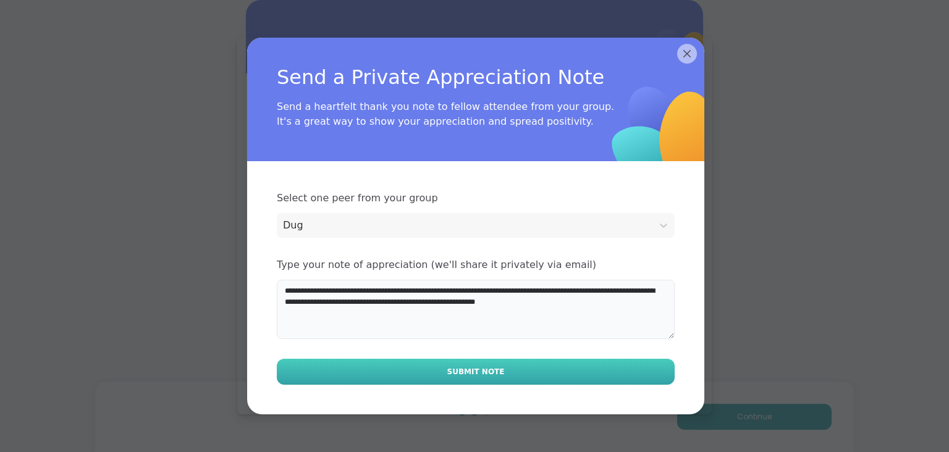
type textarea "**********"
click at [464, 369] on span "Submit Note" at bounding box center [476, 372] width 57 height 11
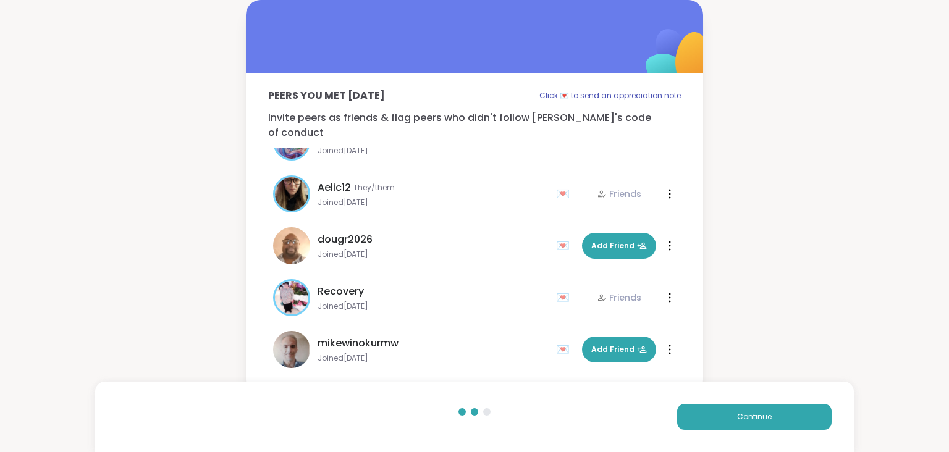
scroll to position [184, 0]
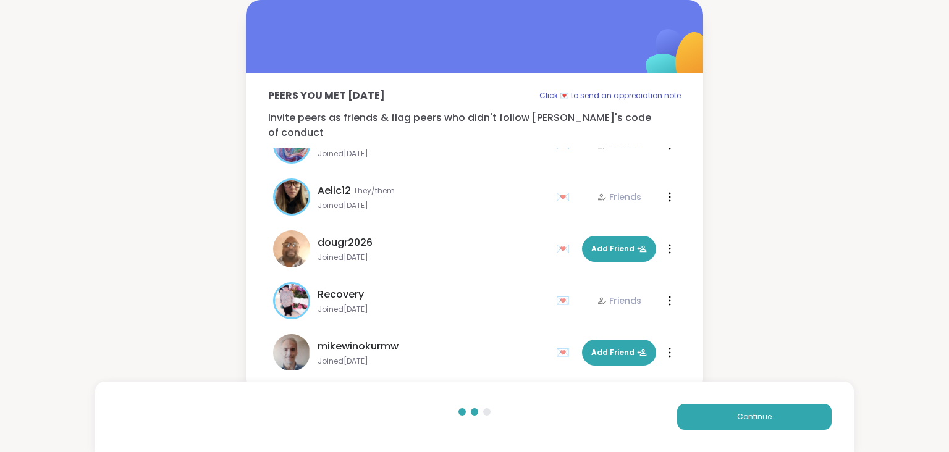
click at [332, 184] on span "Aelic12" at bounding box center [334, 191] width 33 height 15
click at [339, 184] on span "Aelic12" at bounding box center [334, 191] width 33 height 15
click at [767, 401] on span "Continue" at bounding box center [754, 417] width 35 height 11
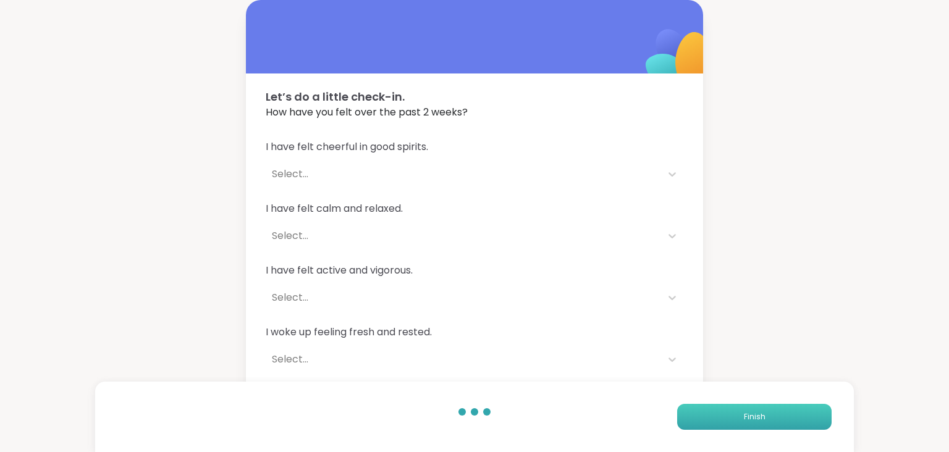
click at [756, 401] on span "Finish" at bounding box center [755, 417] width 22 height 11
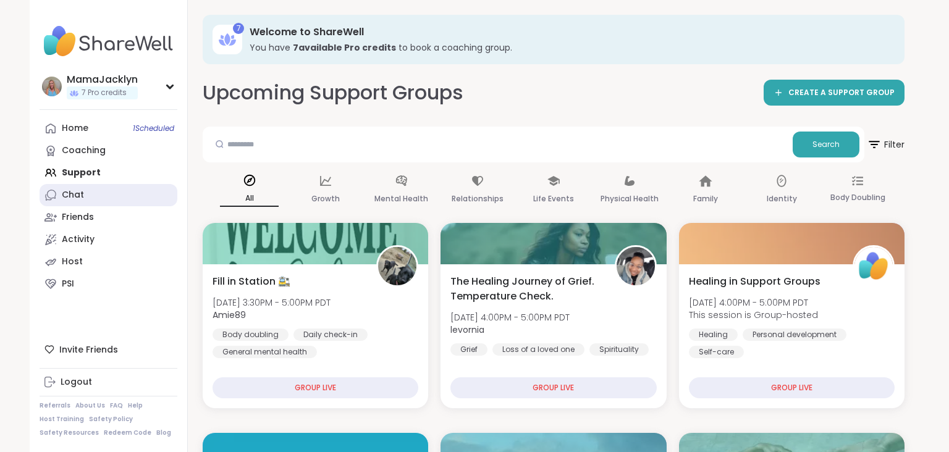
click at [79, 195] on div "Chat" at bounding box center [73, 195] width 22 height 12
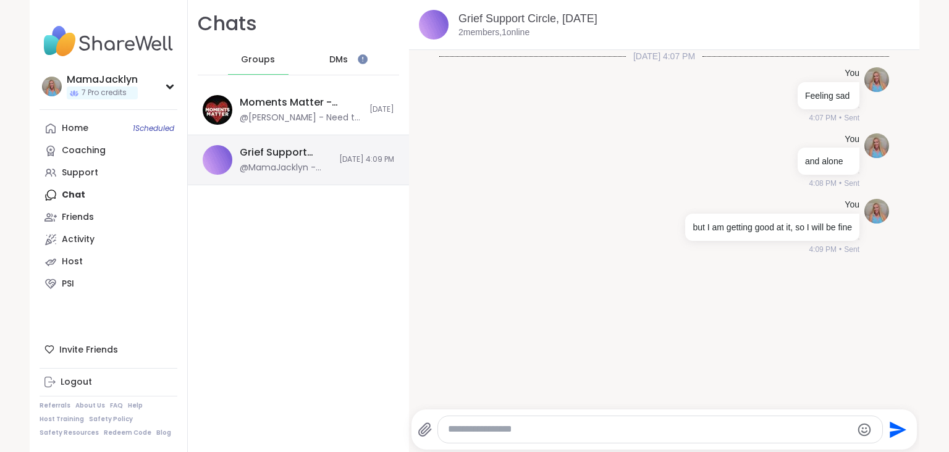
click at [310, 164] on div "@MamaJacklyn - but I am getting good at it, so I will be fine" at bounding box center [286, 168] width 92 height 12
click at [336, 65] on span "DMs" at bounding box center [338, 60] width 19 height 12
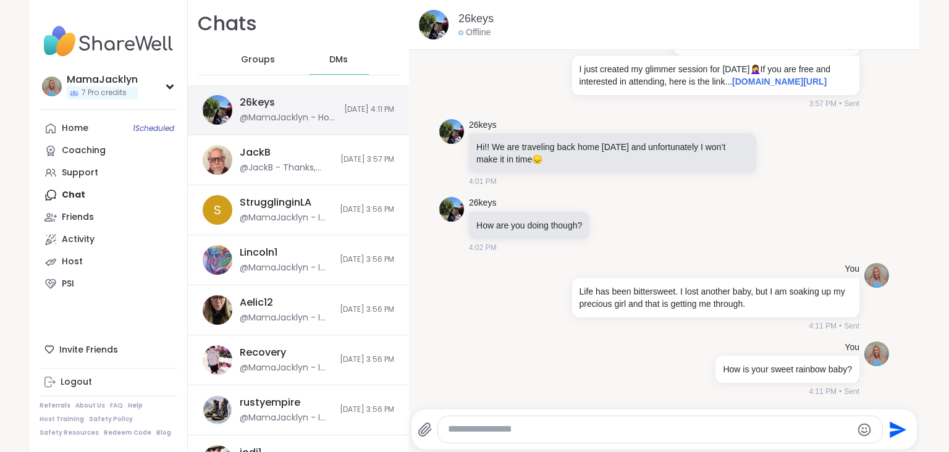
click at [295, 101] on div "26keys @MamaJacklyn - How is your sweet rainbow baby?" at bounding box center [288, 110] width 97 height 28
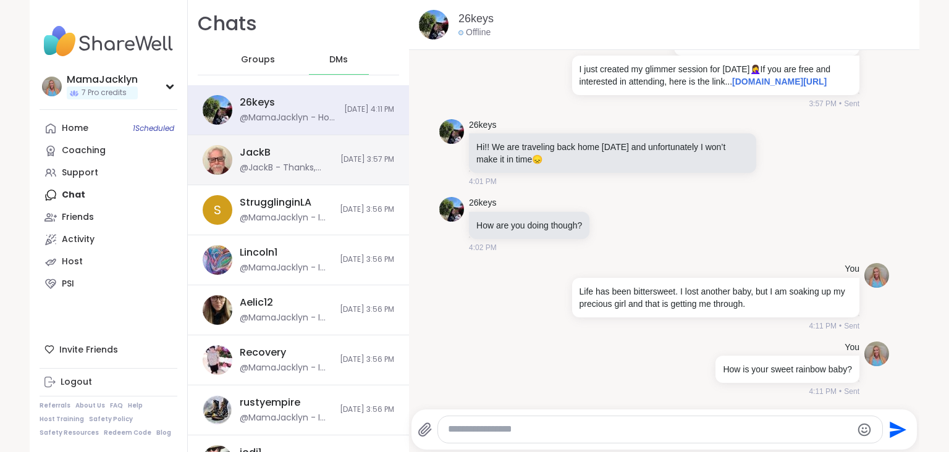
click at [295, 169] on div "@JackB - Thanks, [PERSON_NAME]. I'd love to participate. 🤗" at bounding box center [286, 168] width 93 height 12
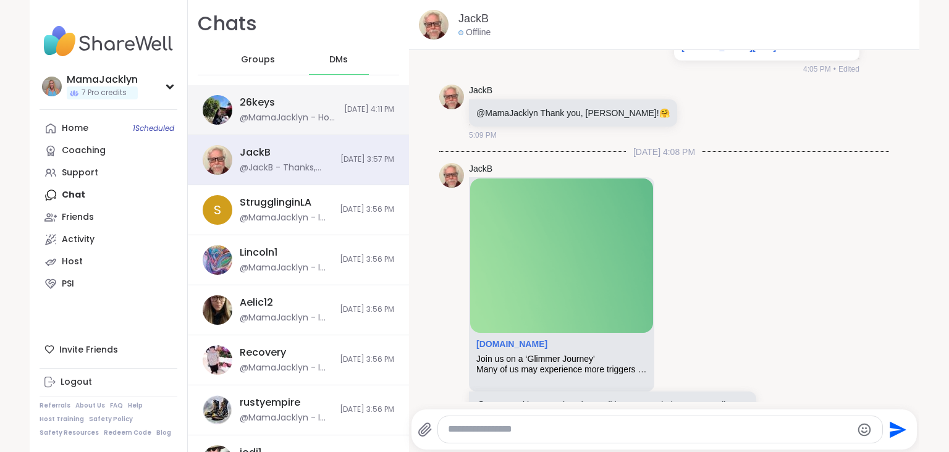
scroll to position [11434, 0]
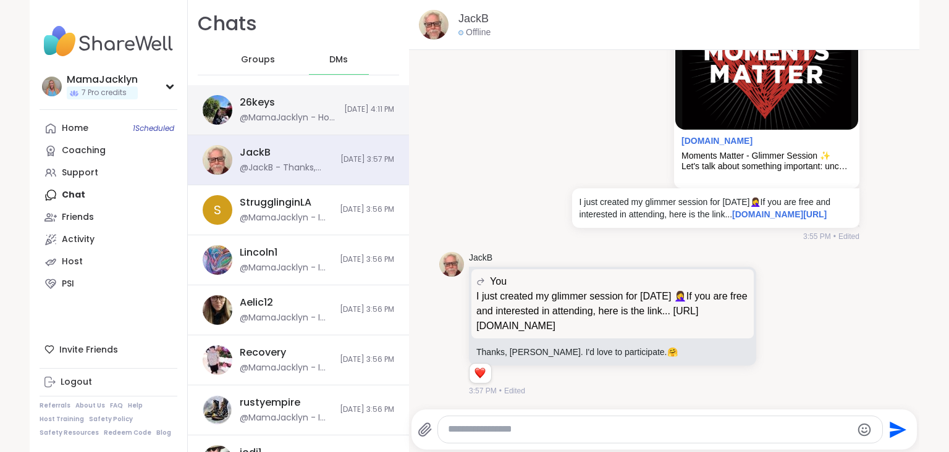
click at [302, 109] on div "26keys @MamaJacklyn - How is your sweet rainbow baby?" at bounding box center [288, 110] width 97 height 28
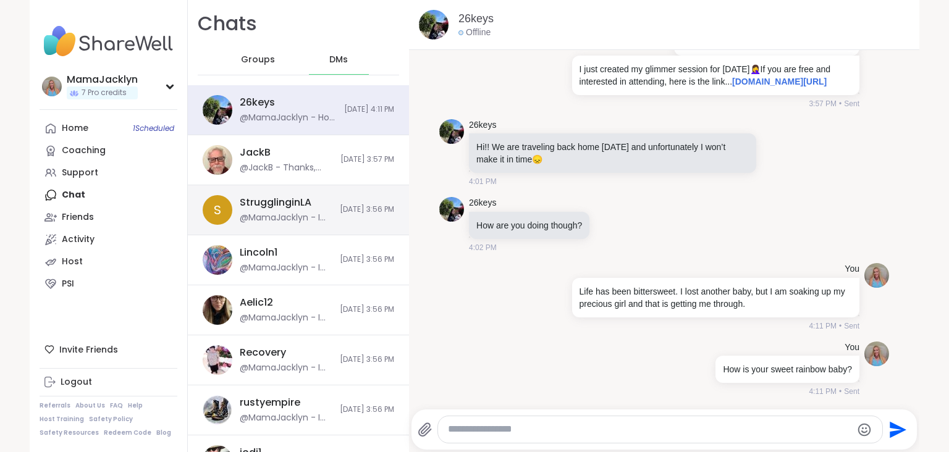
scroll to position [0, 0]
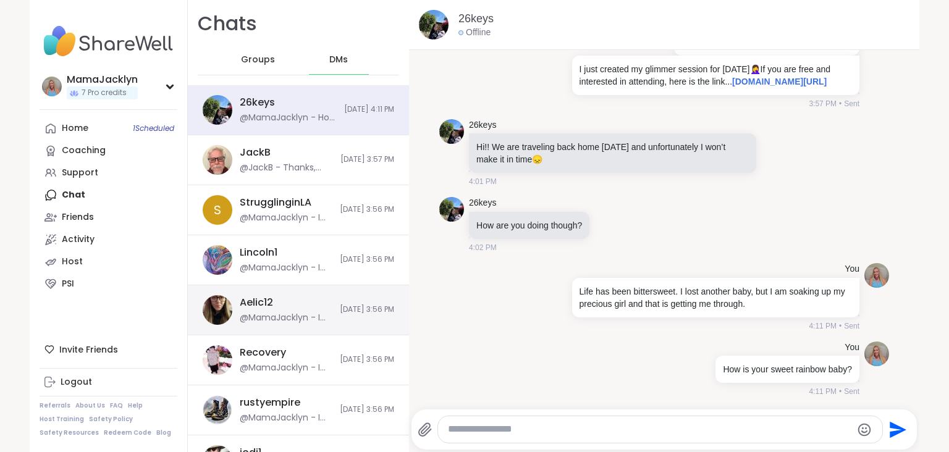
click at [282, 312] on div "@MamaJacklyn - I just created my glimmer session for [DATE] 🤦‍♀️If you are free…" at bounding box center [286, 318] width 93 height 12
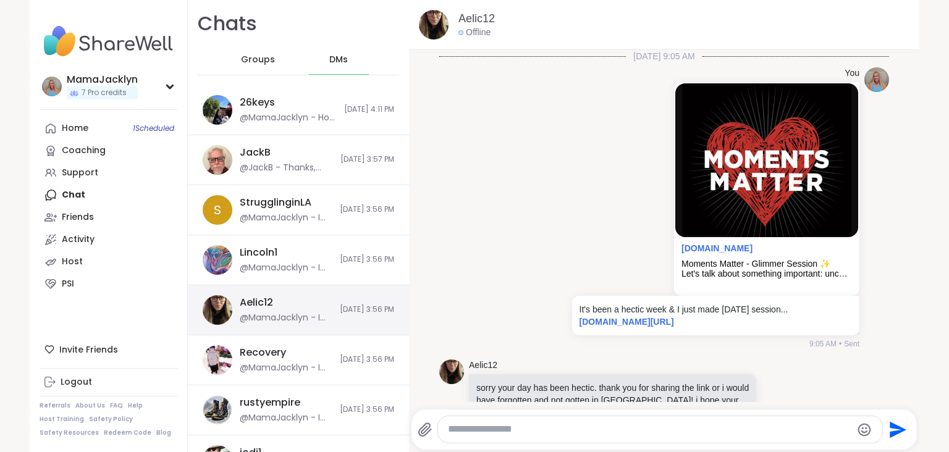
scroll to position [402, 0]
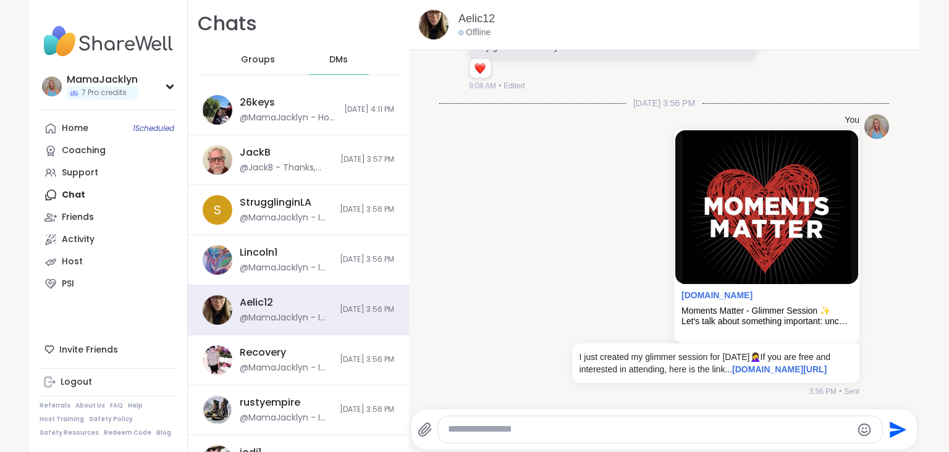
click at [476, 401] on textarea "Type your message" at bounding box center [650, 429] width 404 height 13
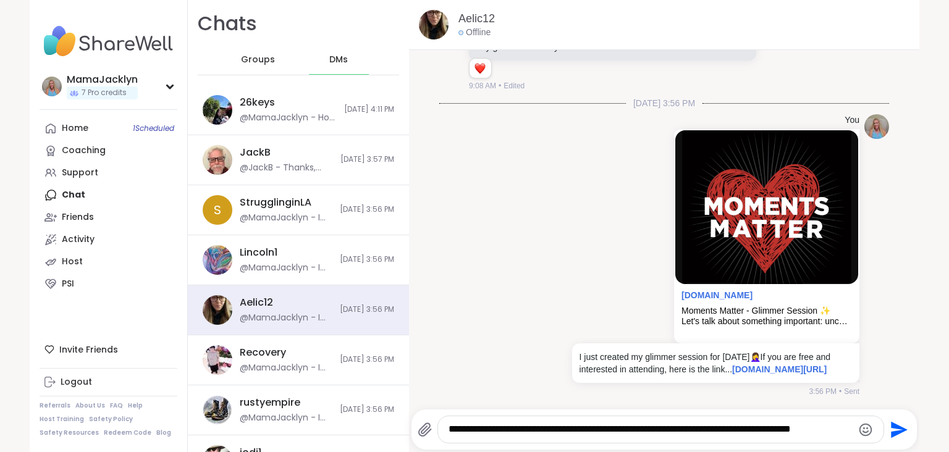
click at [605, 401] on textarea "**********" at bounding box center [651, 429] width 404 height 13
click at [691, 401] on textarea "**********" at bounding box center [651, 429] width 404 height 13
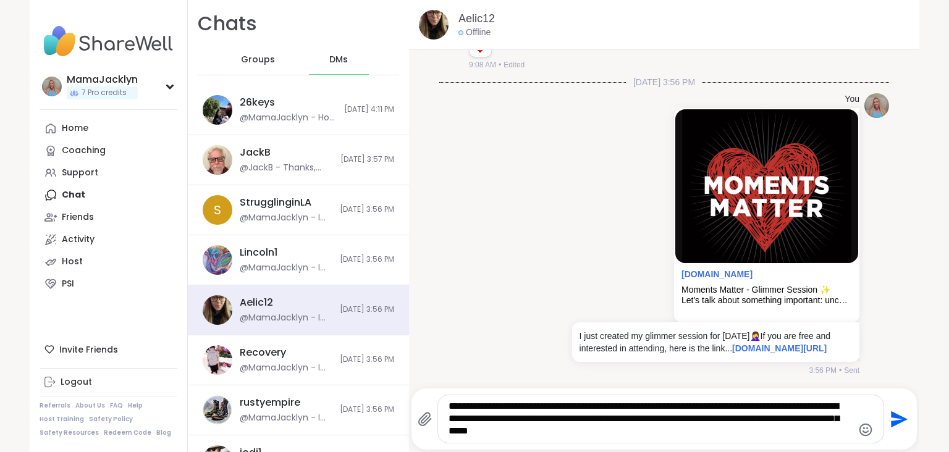
click at [477, 401] on textarea "**********" at bounding box center [651, 420] width 404 height 38
click at [645, 401] on textarea "**********" at bounding box center [651, 420] width 404 height 38
click at [791, 401] on textarea "**********" at bounding box center [651, 420] width 404 height 38
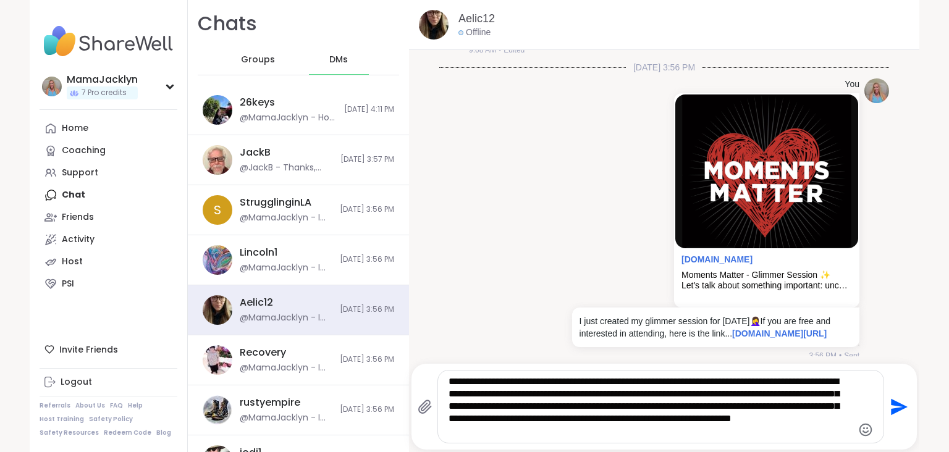
drag, startPoint x: 632, startPoint y: 418, endPoint x: 648, endPoint y: 438, distance: 25.0
click at [648, 401] on textarea "**********" at bounding box center [651, 407] width 404 height 62
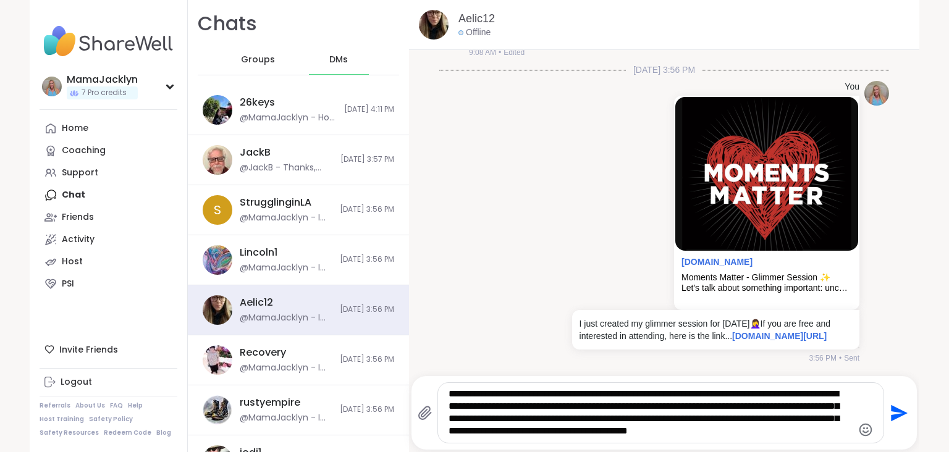
click at [594, 401] on textarea "**********" at bounding box center [651, 413] width 404 height 50
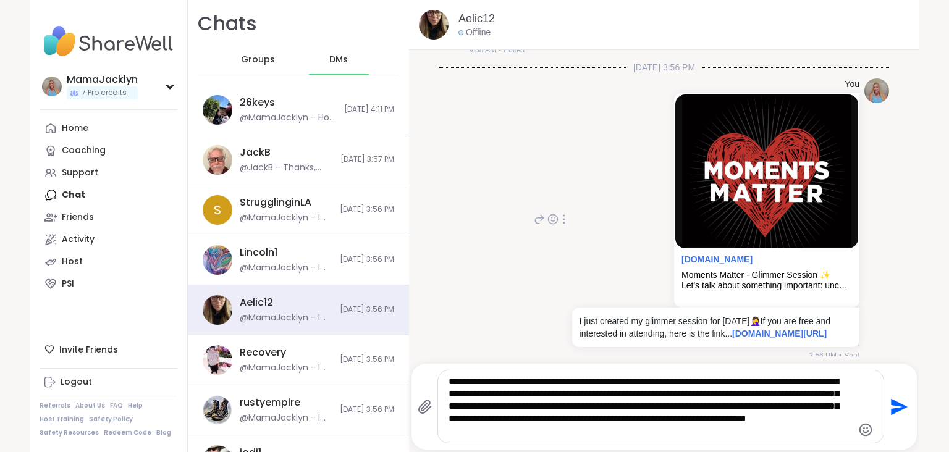
scroll to position [448, 0]
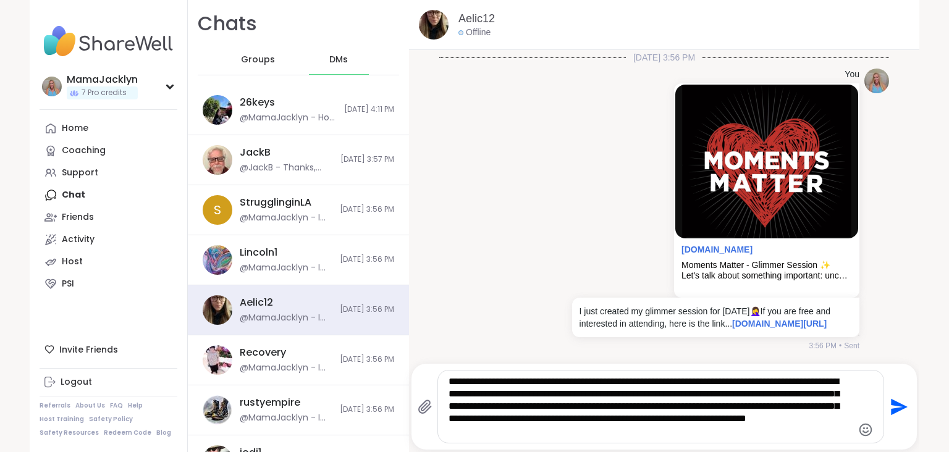
click at [474, 383] on textarea "**********" at bounding box center [651, 407] width 404 height 62
click at [582, 383] on textarea "**********" at bounding box center [651, 407] width 404 height 62
click at [587, 401] on textarea "**********" at bounding box center [651, 407] width 404 height 62
type textarea "**********"
click at [791, 401] on icon "Send" at bounding box center [898, 407] width 20 height 20
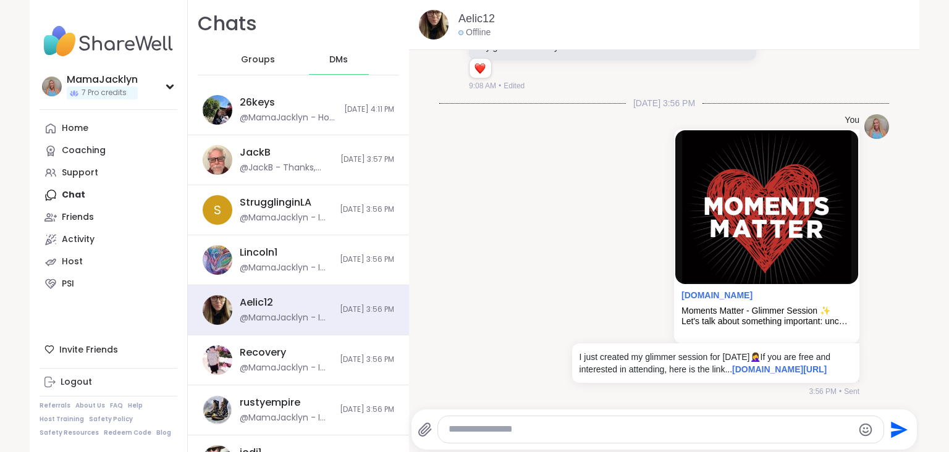
scroll to position [541, 0]
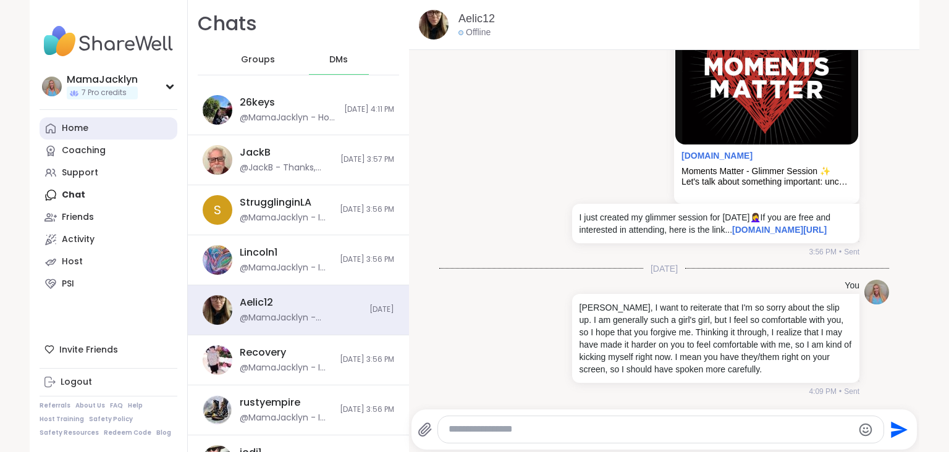
click at [70, 130] on div "Home" at bounding box center [75, 128] width 27 height 12
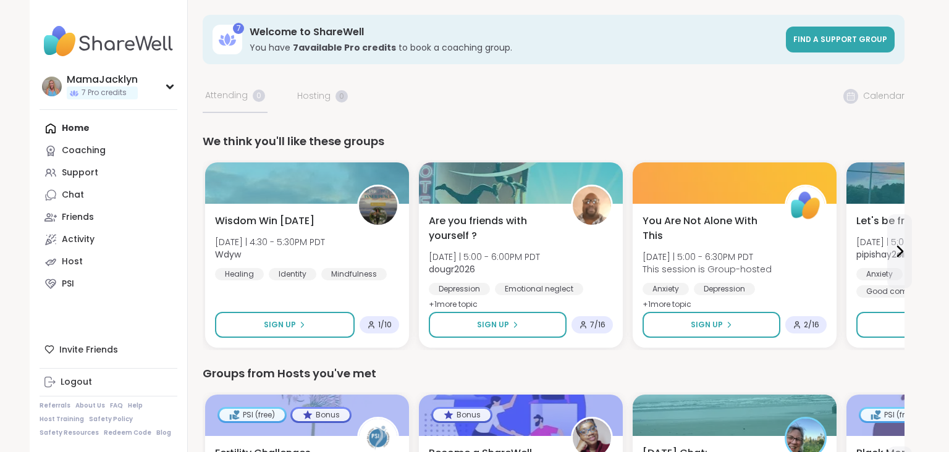
click at [82, 131] on div "Home Coaching Support Chat Friends Activity Host PSI" at bounding box center [109, 206] width 138 height 178
click at [77, 130] on div "Home Coaching Support Chat Friends Activity Host PSI" at bounding box center [109, 206] width 138 height 178
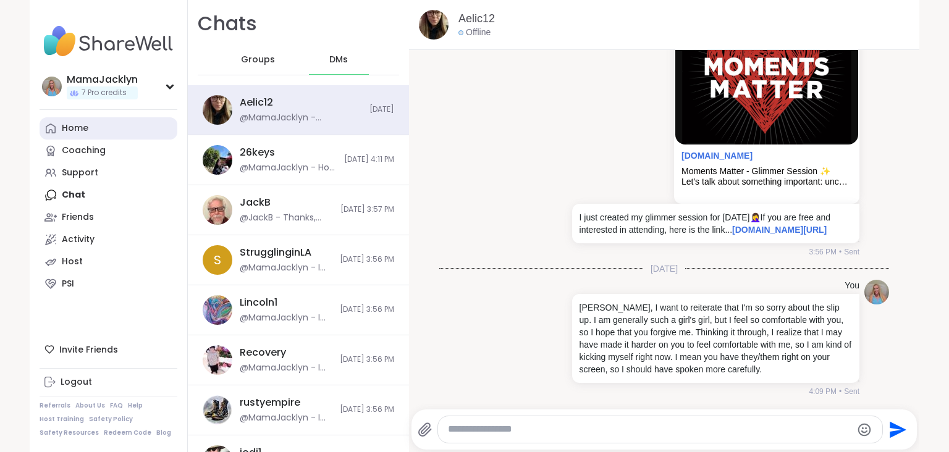
click at [111, 131] on link "Home" at bounding box center [109, 128] width 138 height 22
